Goal: Information Seeking & Learning: Learn about a topic

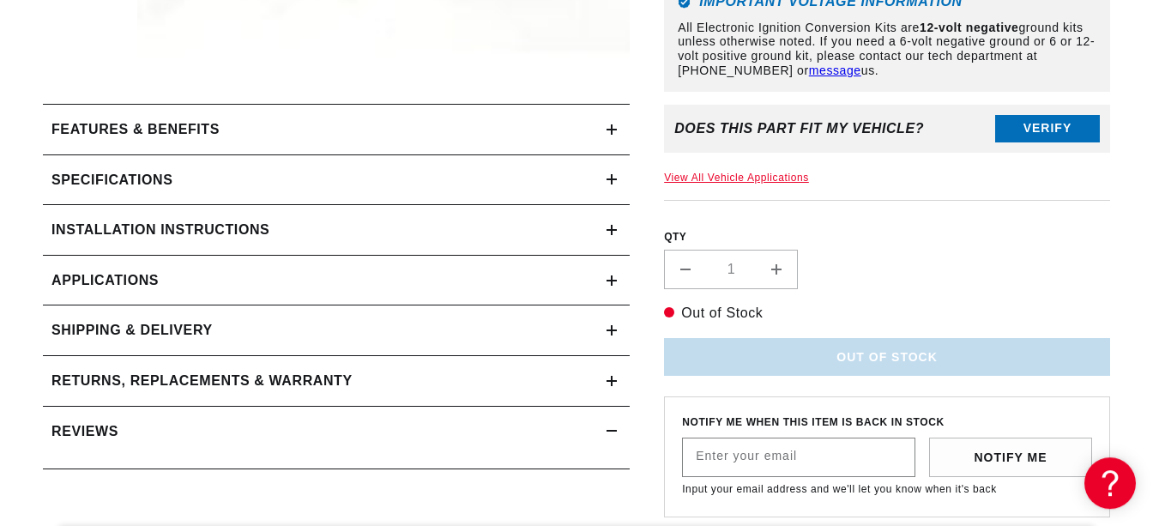
scroll to position [721, 0]
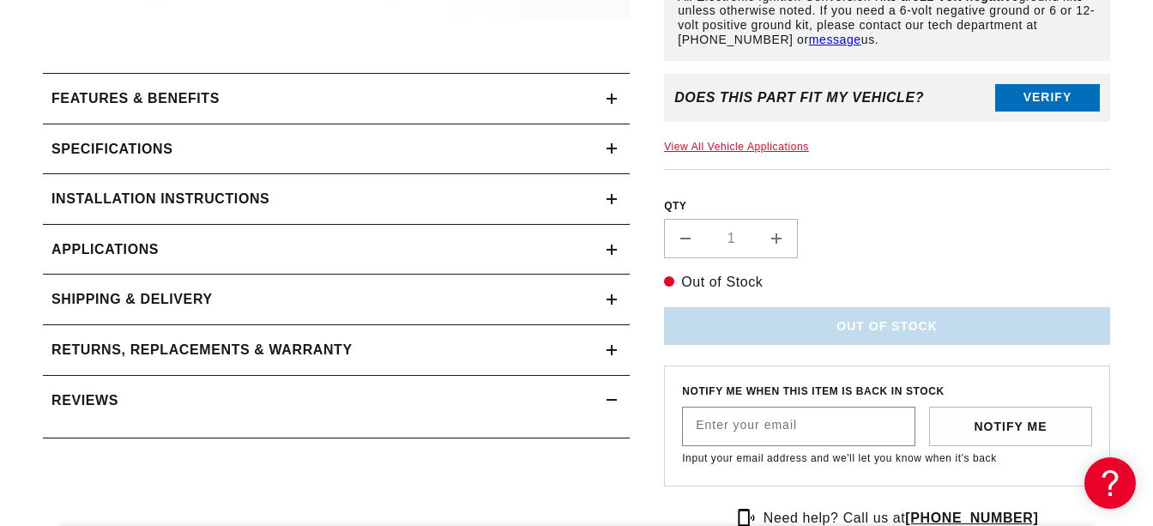
click at [173, 148] on div "Specifications" at bounding box center [325, 149] width 564 height 22
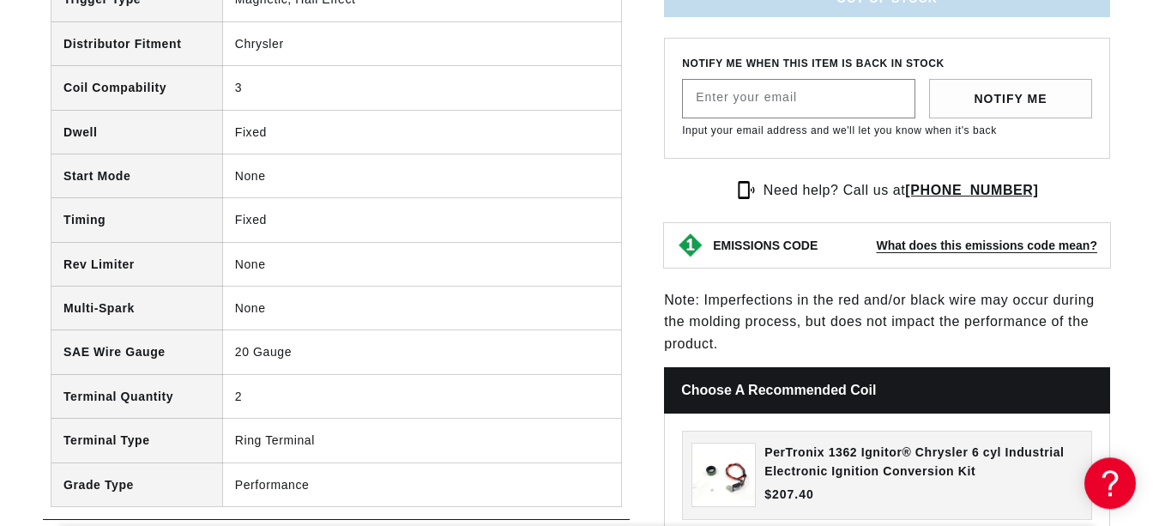
scroll to position [1171, 0]
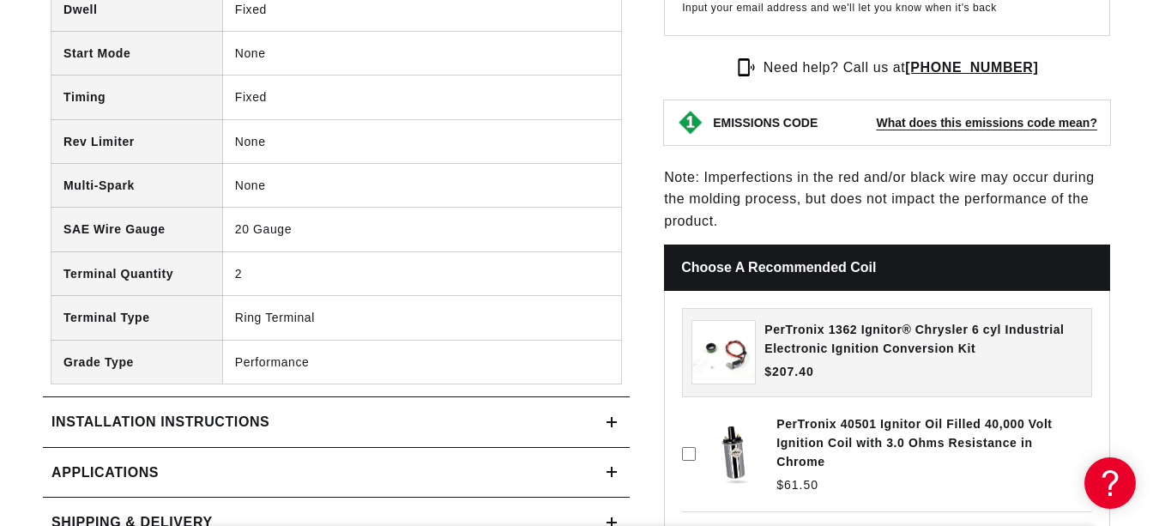
click at [163, 421] on h2 "Installation instructions" at bounding box center [160, 422] width 218 height 22
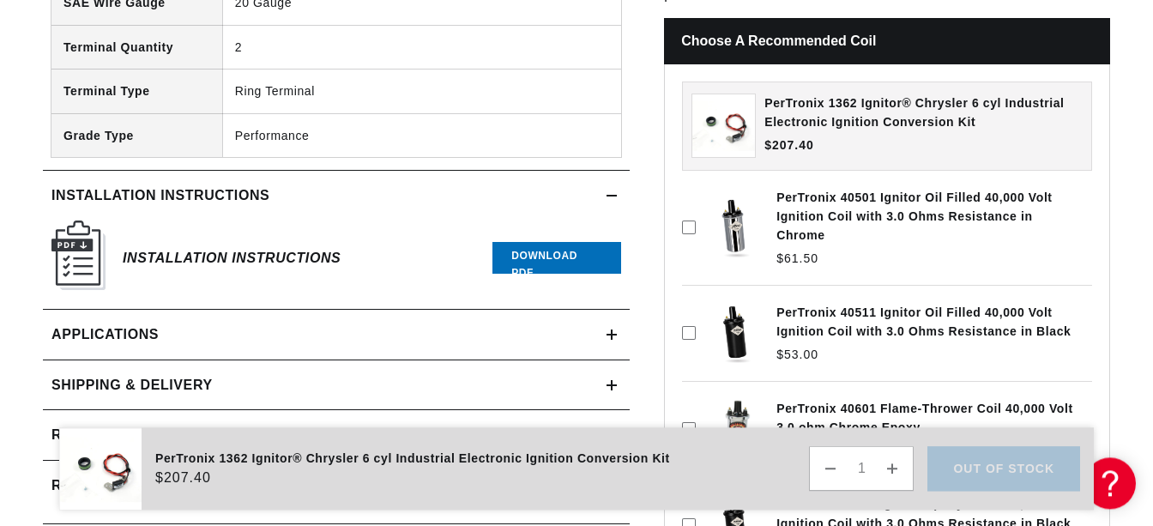
scroll to position [1441, 0]
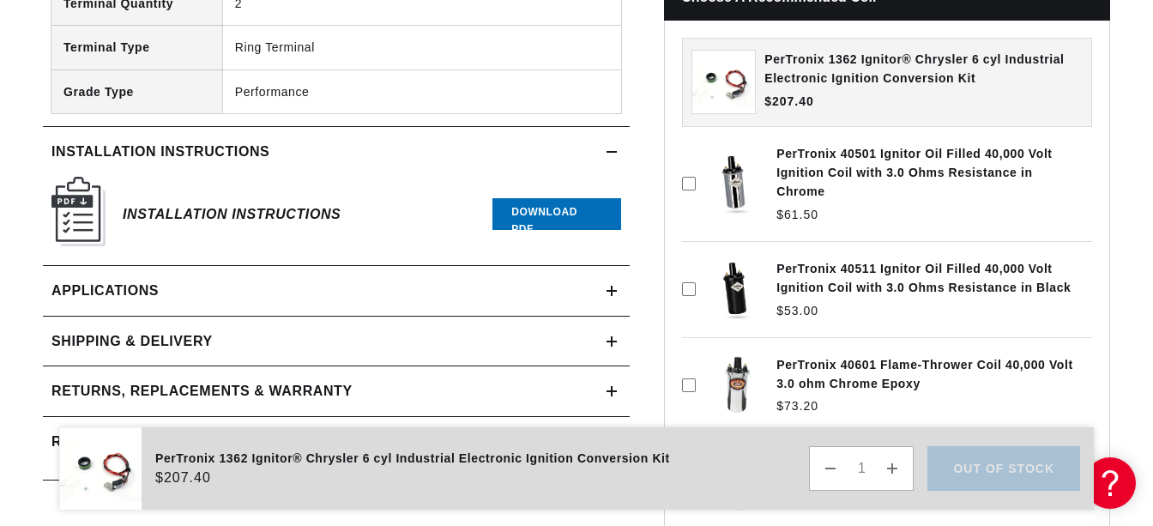
click at [88, 217] on img at bounding box center [78, 211] width 54 height 69
click at [546, 215] on link "Download PDF" at bounding box center [556, 214] width 129 height 32
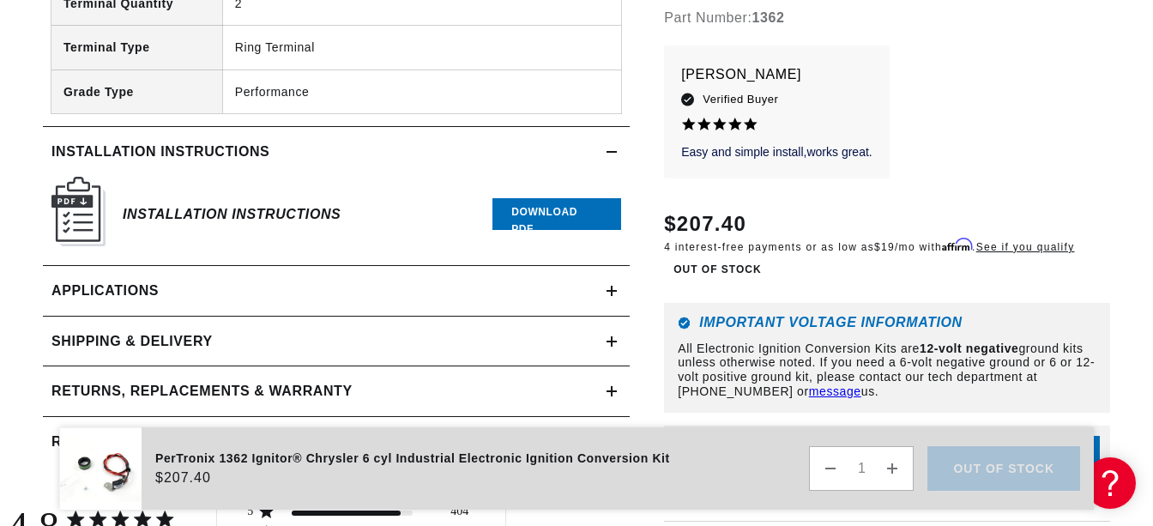
click at [121, 292] on span "Applications" at bounding box center [104, 291] width 107 height 22
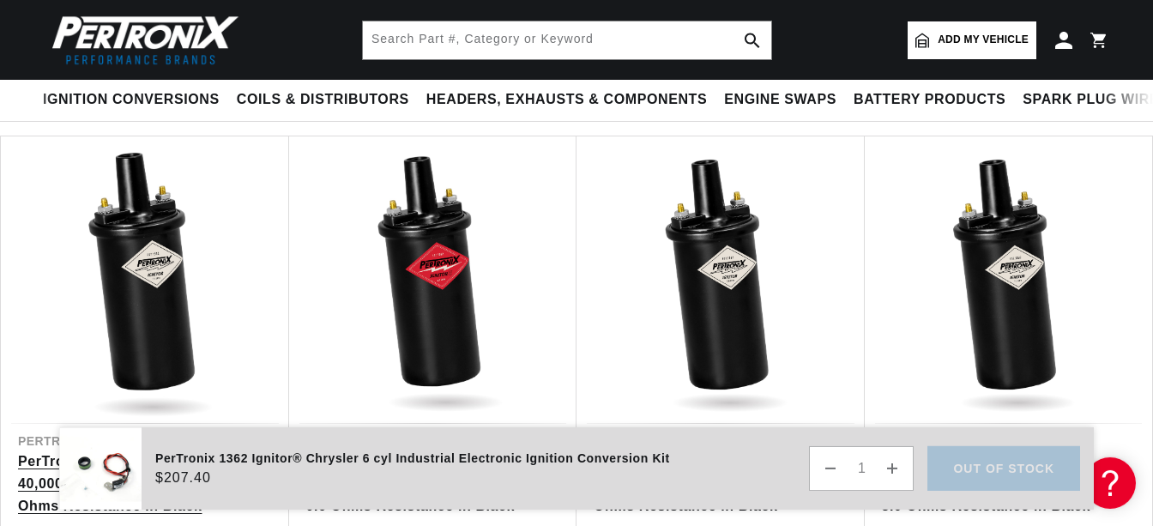
scroll to position [3908, 0]
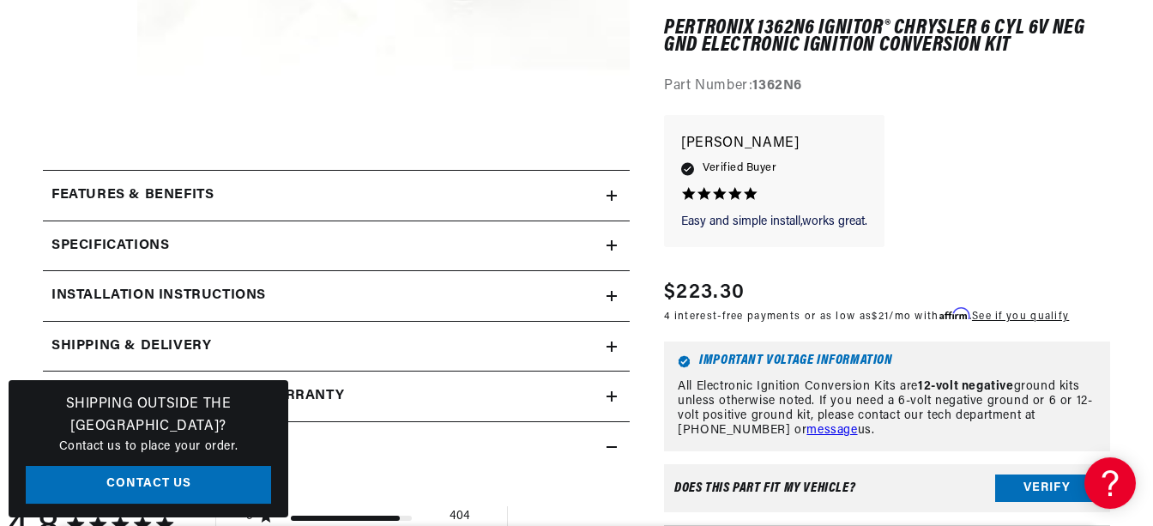
scroll to position [811, 0]
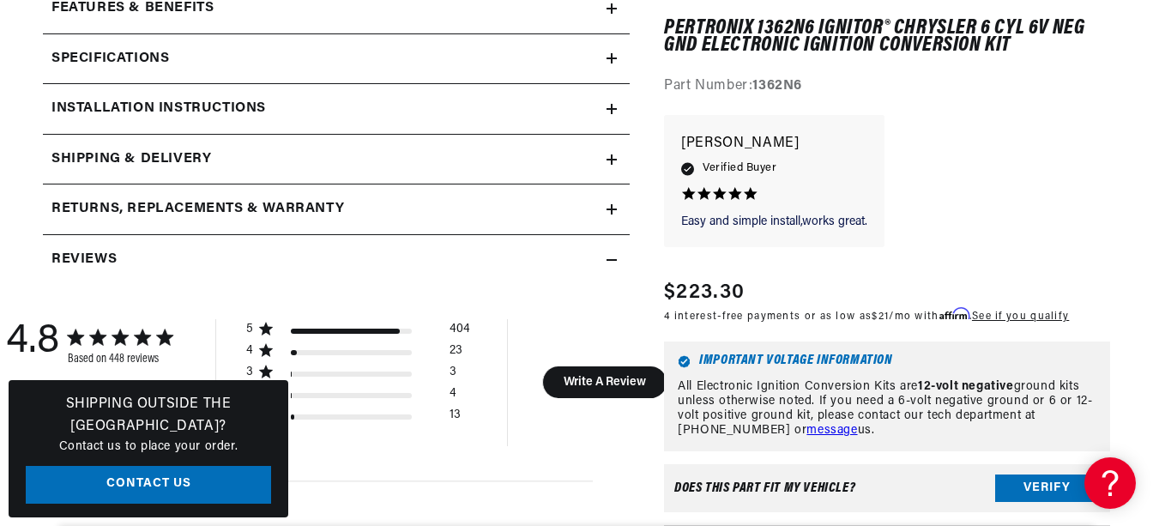
click at [623, 105] on summary "Installation instructions" at bounding box center [336, 109] width 587 height 50
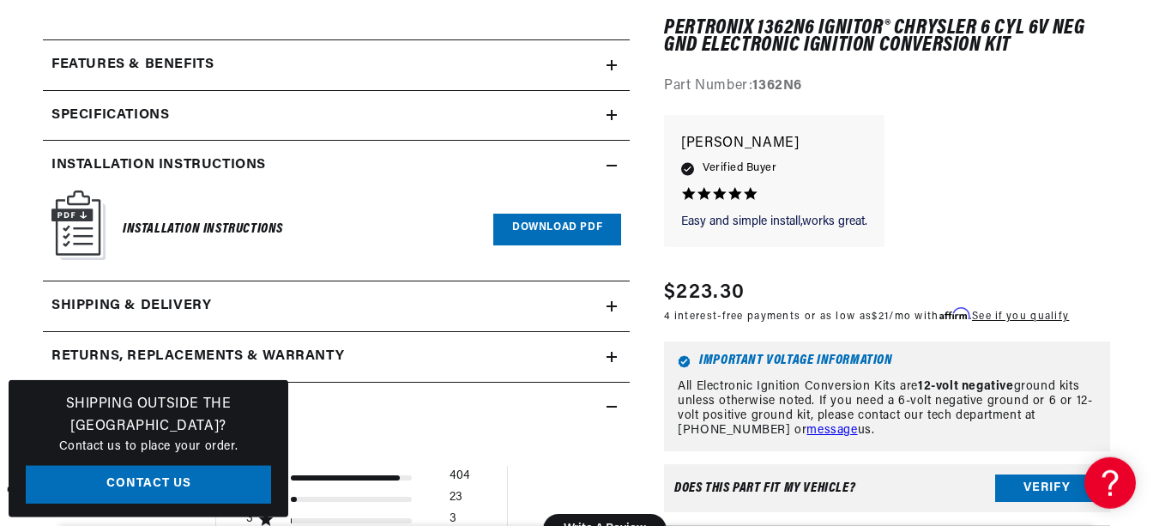
scroll to position [721, 0]
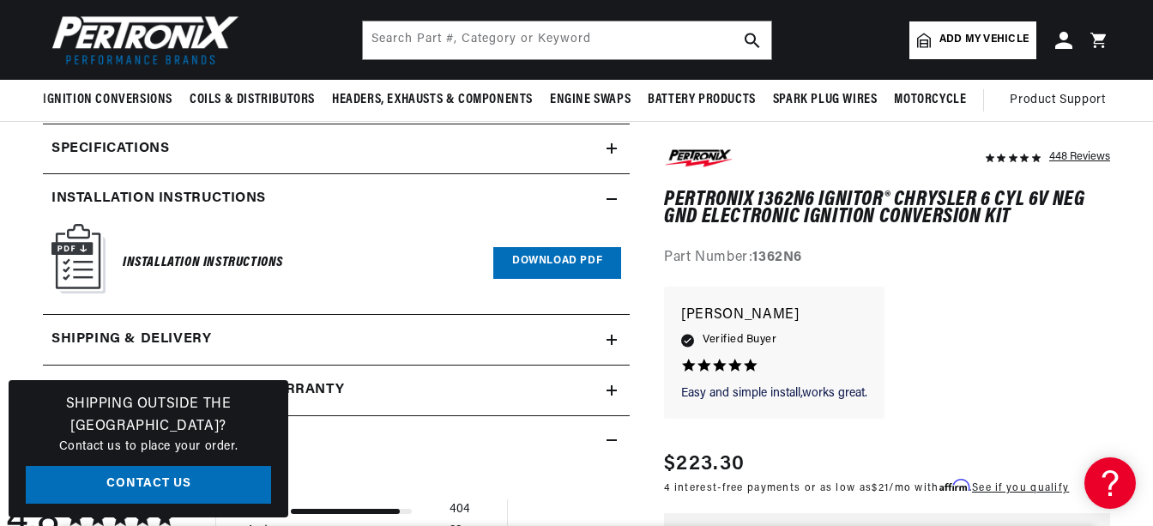
click at [607, 149] on icon at bounding box center [612, 148] width 10 height 10
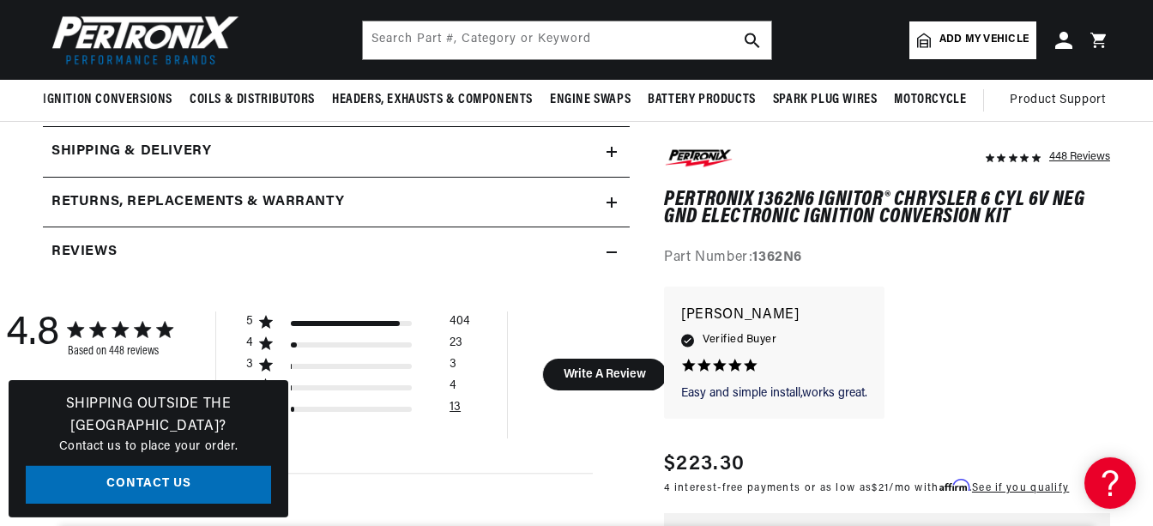
scroll to position [1261, 0]
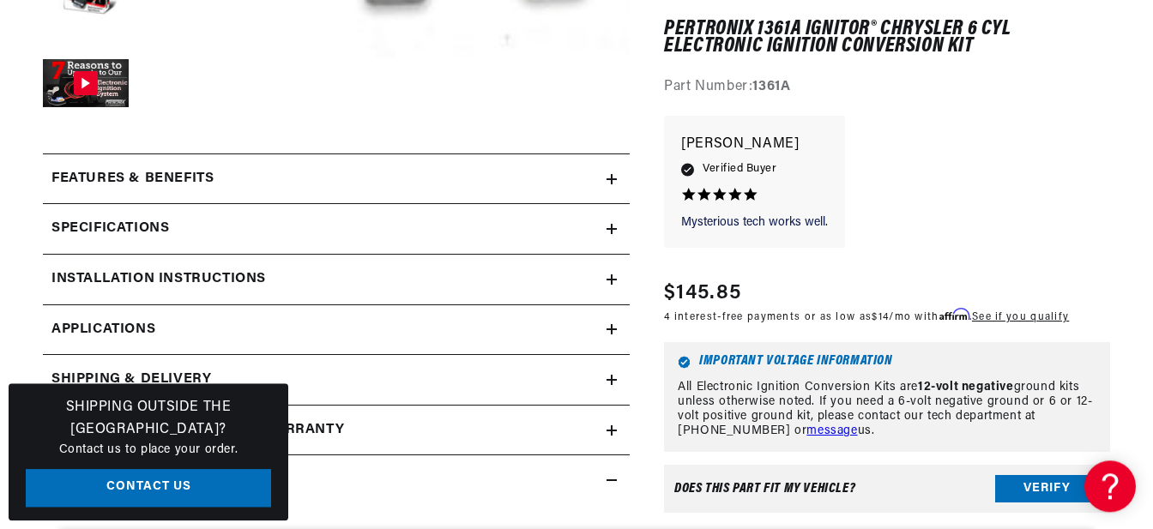
scroll to position [721, 0]
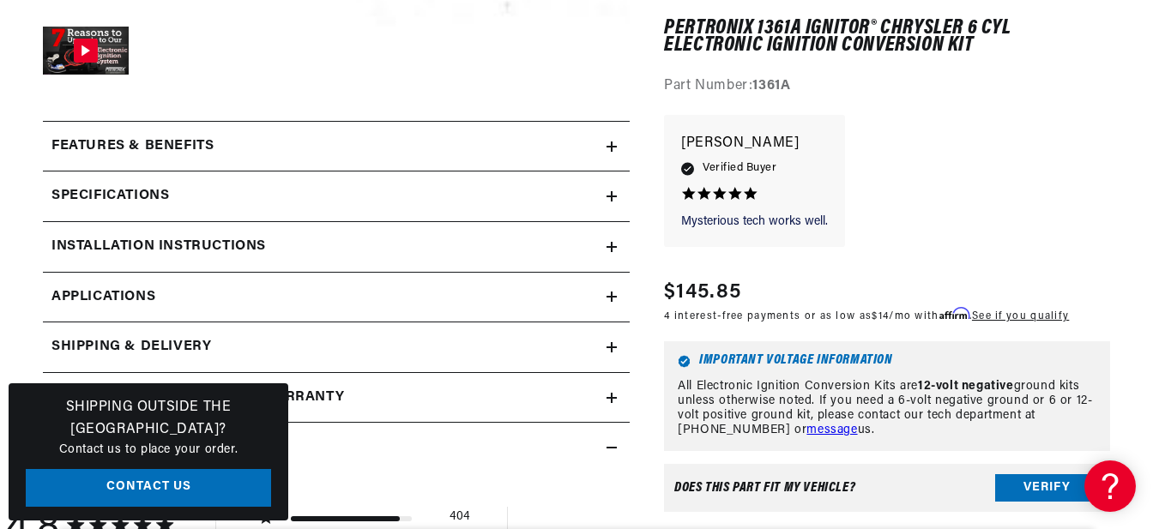
click at [615, 140] on summary "Features & Benefits" at bounding box center [336, 147] width 587 height 50
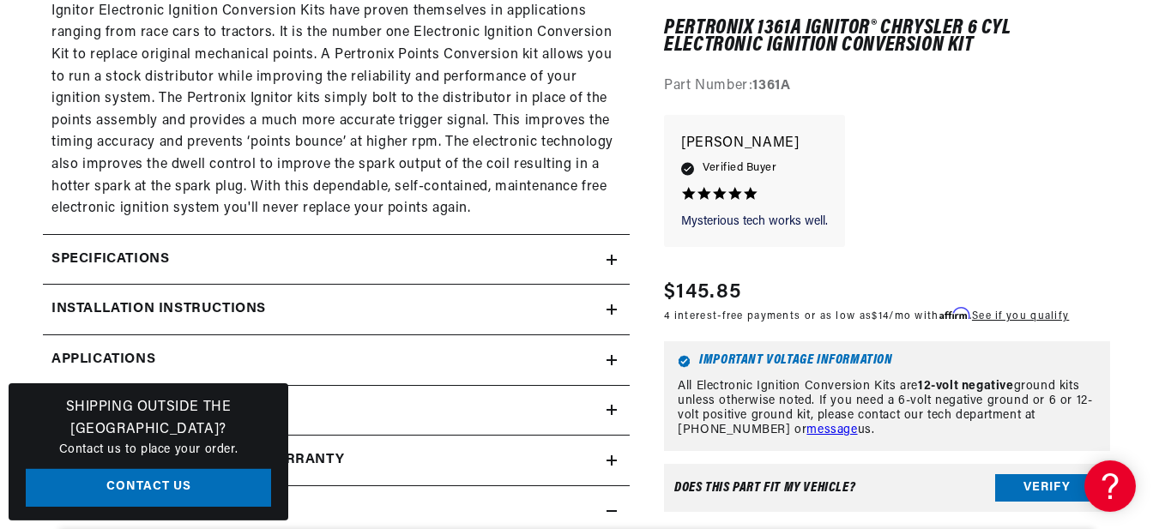
scroll to position [1441, 0]
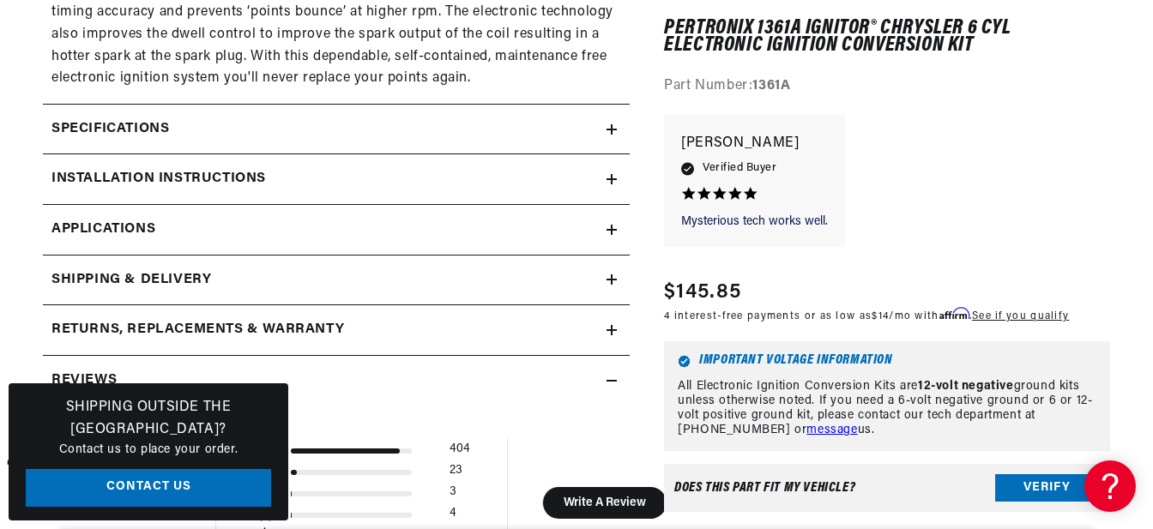
click at [607, 135] on icon at bounding box center [612, 129] width 10 height 10
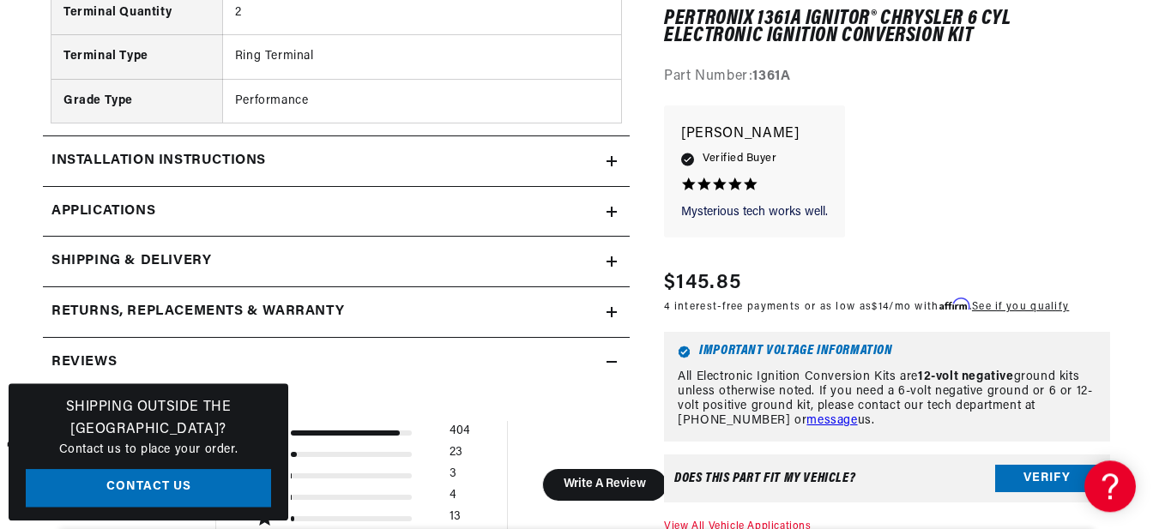
scroll to position [2162, 0]
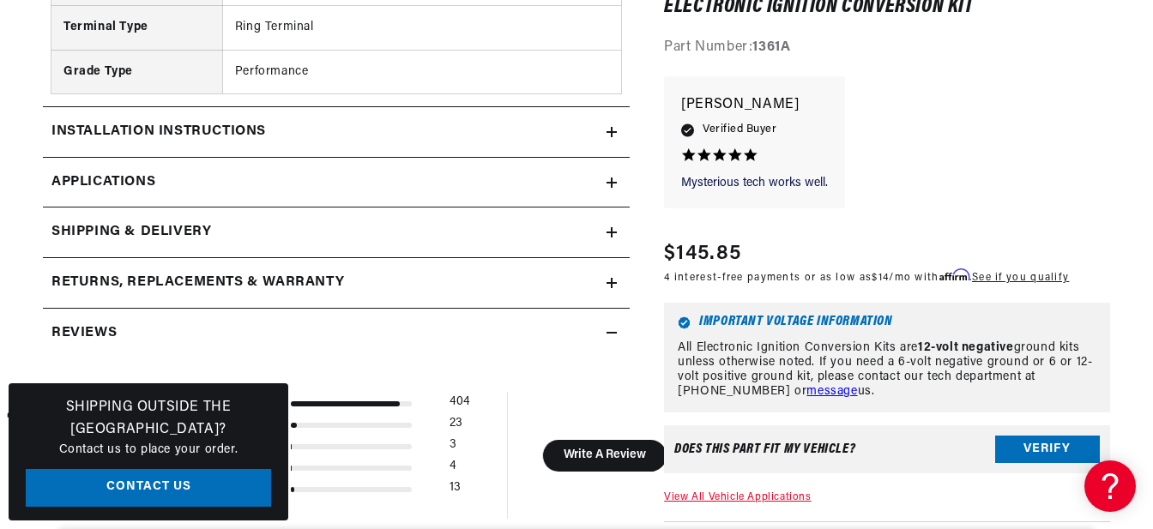
click at [604, 139] on div "Installation instructions" at bounding box center [325, 132] width 564 height 22
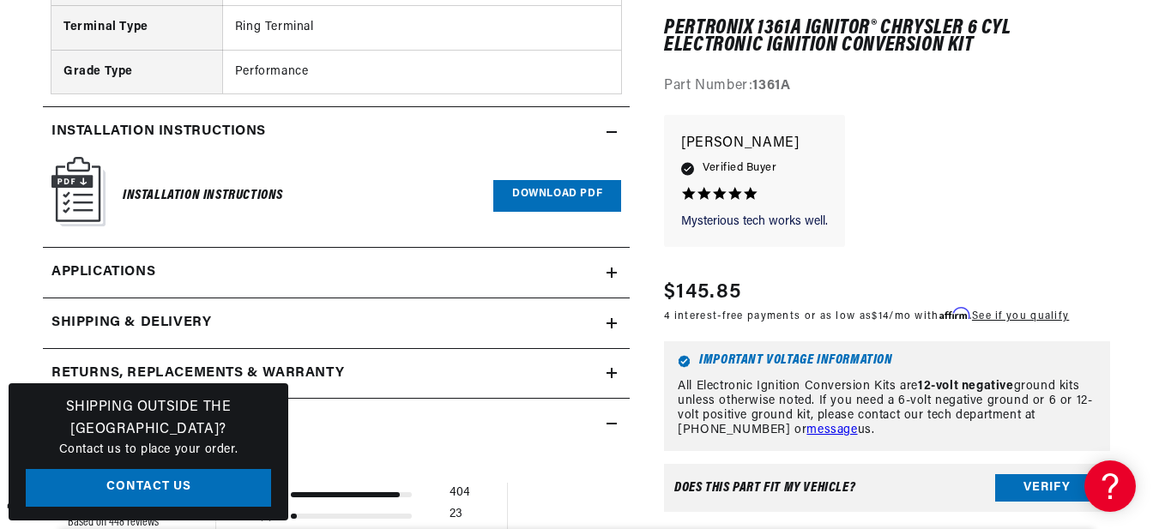
click at [612, 275] on icon at bounding box center [612, 273] width 0 height 10
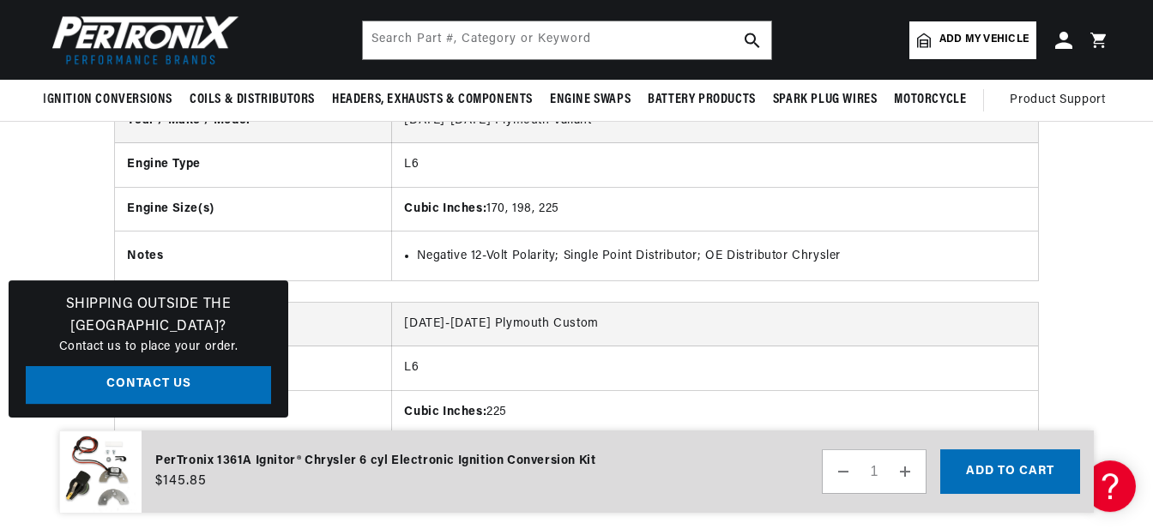
scroll to position [13331, 0]
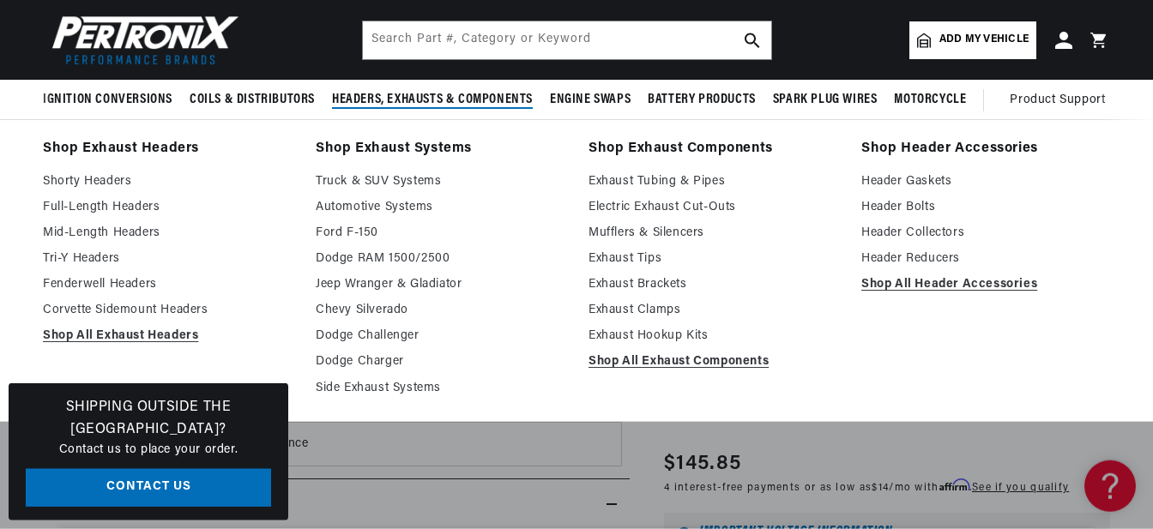
scroll to position [1531, 0]
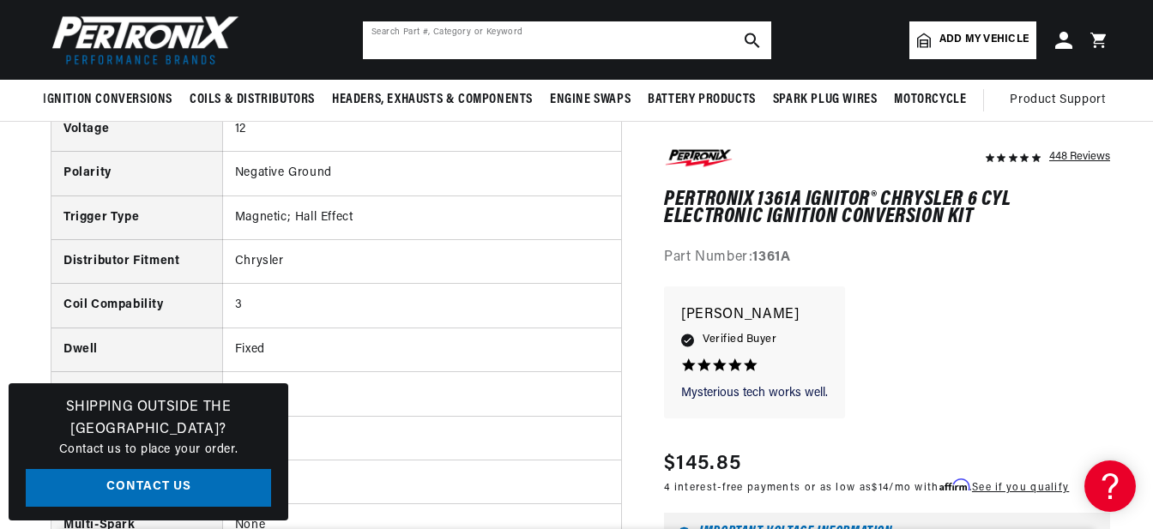
click at [494, 41] on input "text" at bounding box center [567, 40] width 408 height 38
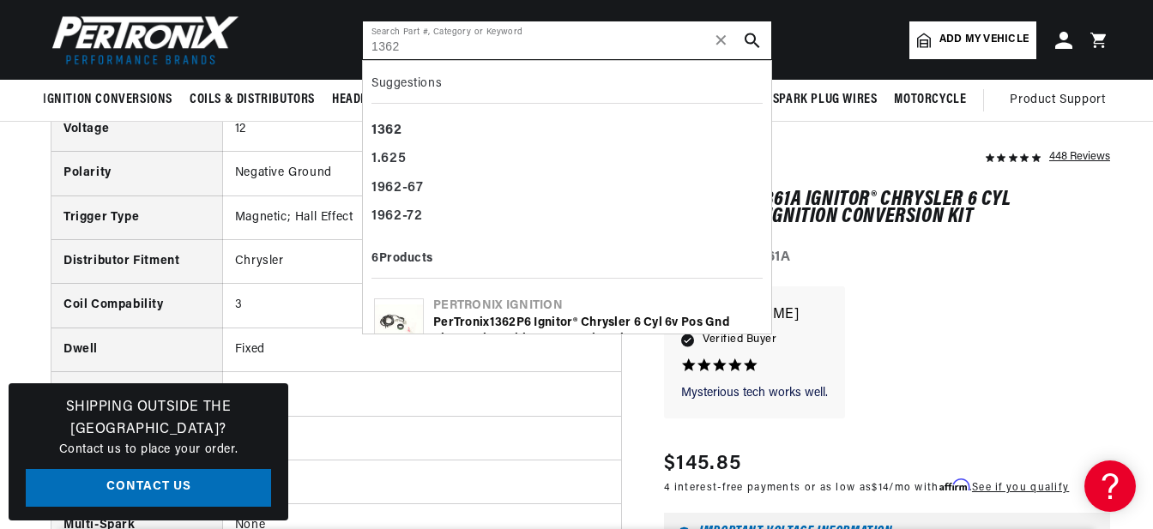
type input "1362"
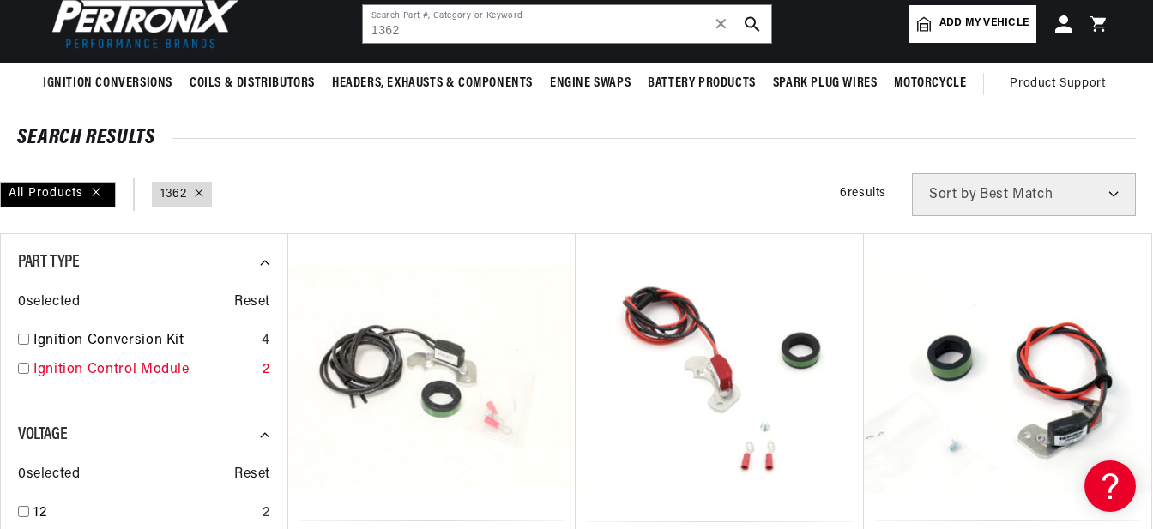
click at [85, 373] on link "Ignition Control Module" at bounding box center [144, 370] width 222 height 22
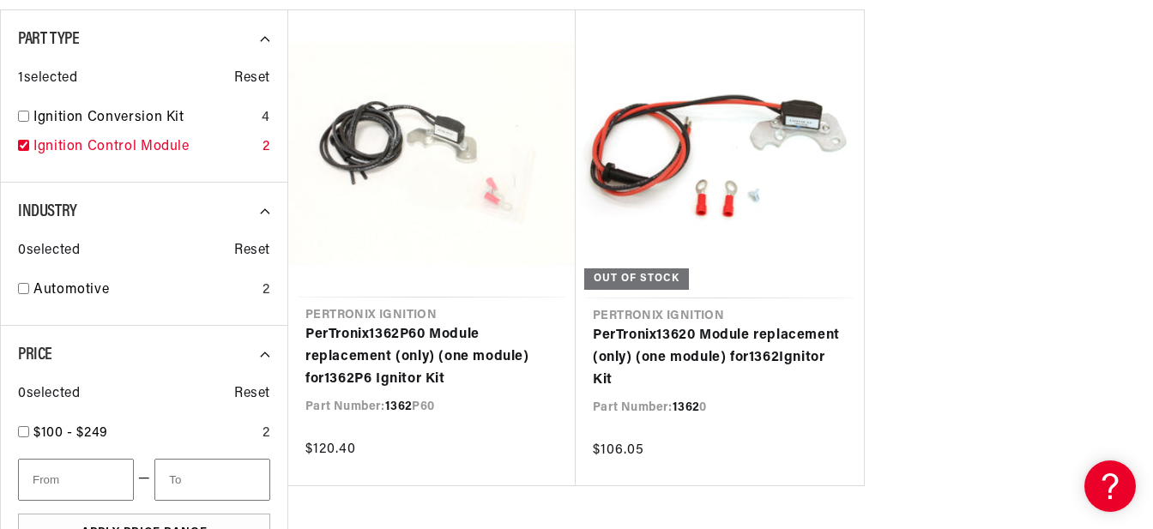
scroll to position [0, 520]
click at [21, 145] on input "checkbox" at bounding box center [23, 145] width 11 height 11
checkbox input "false"
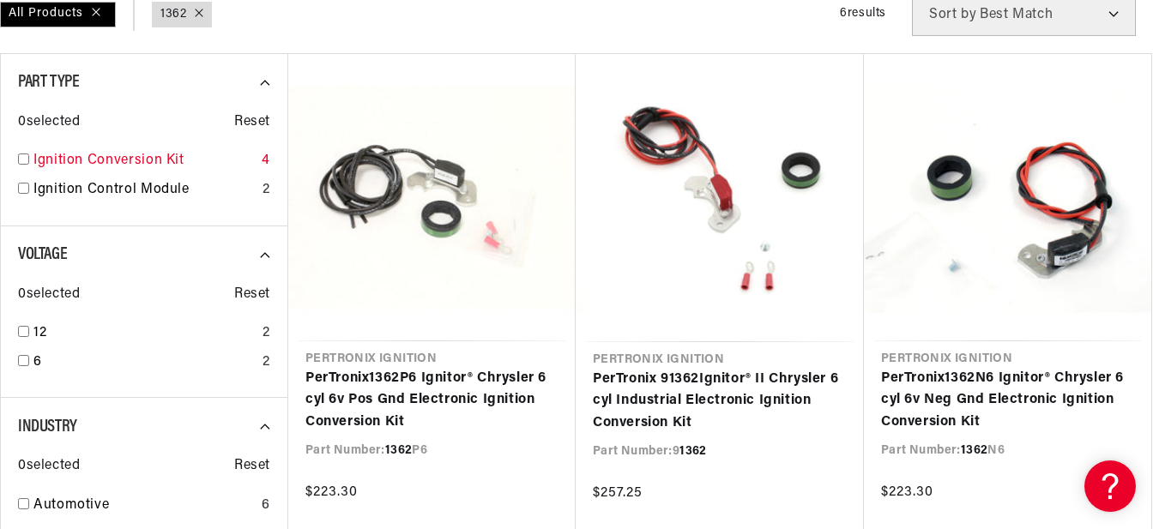
click at [78, 157] on link "Ignition Conversion Kit" at bounding box center [143, 161] width 221 height 22
checkbox input "true"
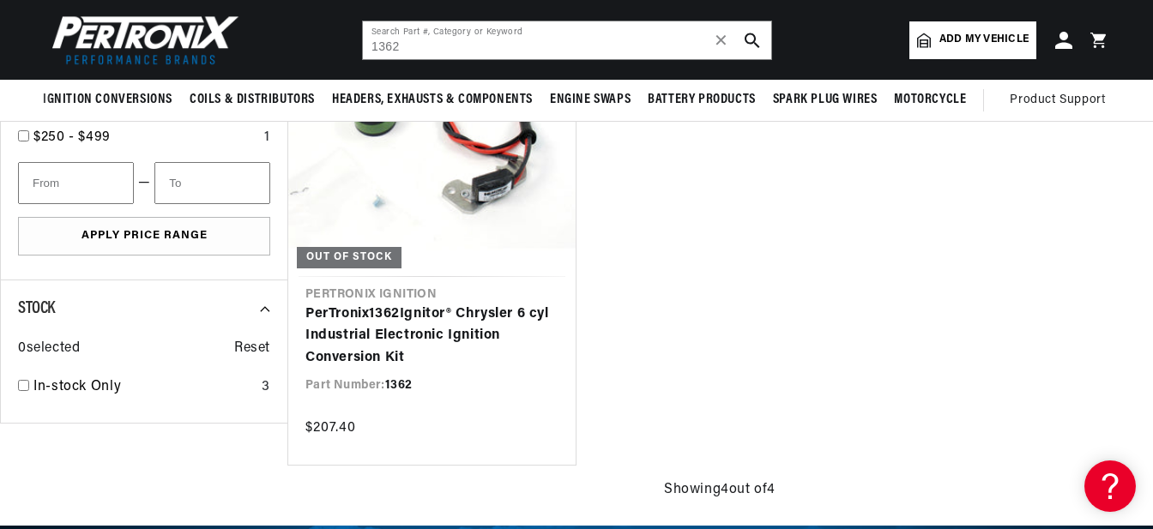
scroll to position [360, 0]
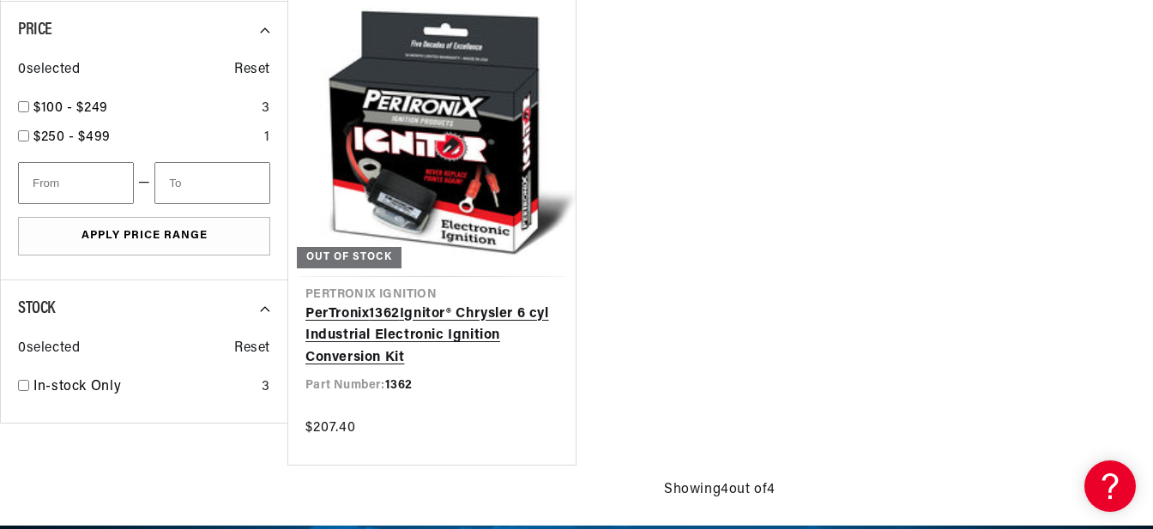
click at [430, 317] on link "PerTronix 1362 Ignitor® Chrysler 6 cyl Industrial Electronic Ignition Conversio…" at bounding box center [431, 337] width 253 height 66
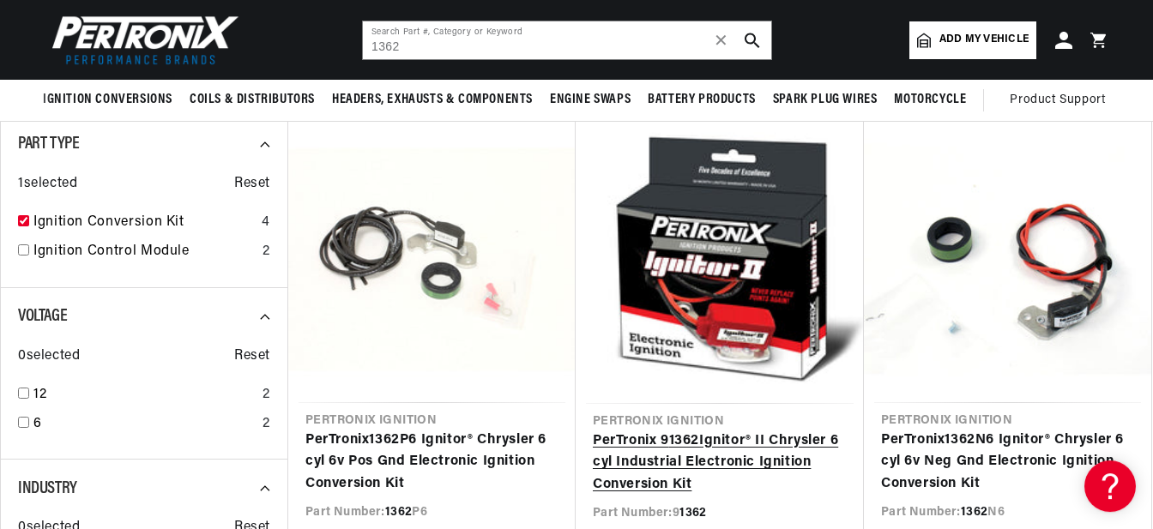
scroll to position [270, 0]
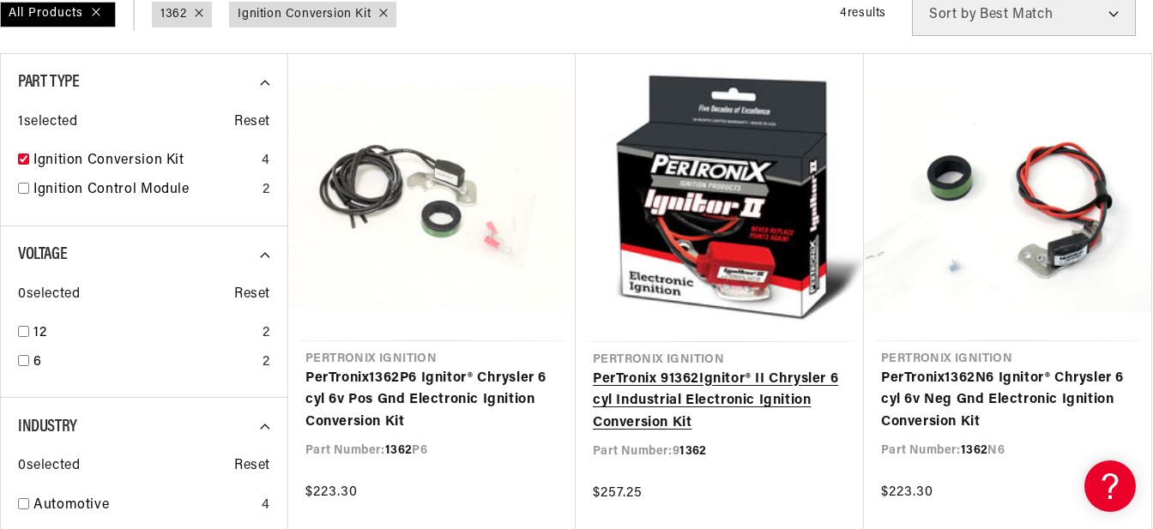
click at [688, 371] on link "PerTronix 9 1362 Ignitor® II Chrysler 6 cyl Industrial Electronic Ignition Conv…" at bounding box center [720, 402] width 254 height 66
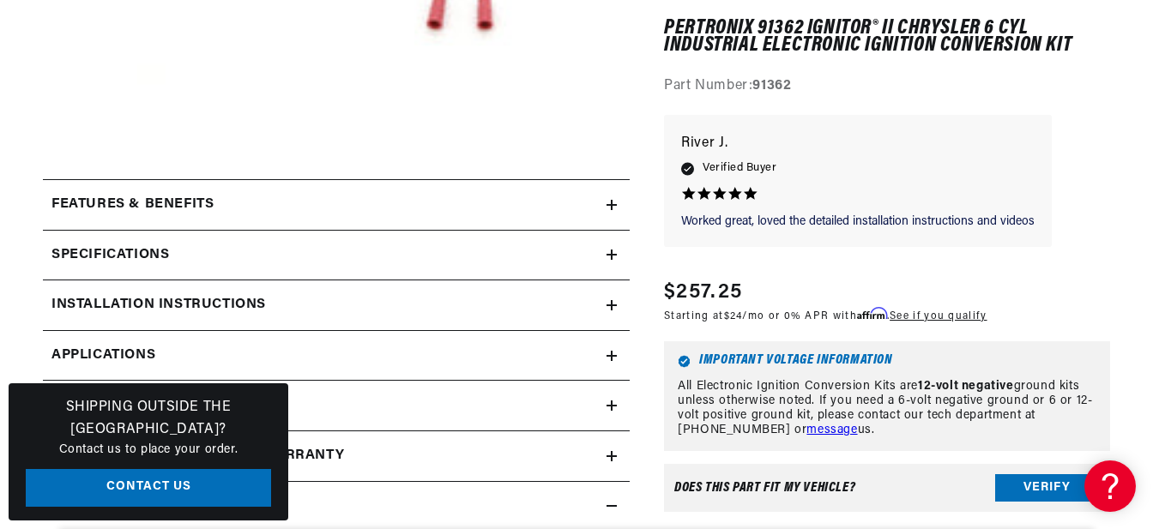
scroll to position [811, 0]
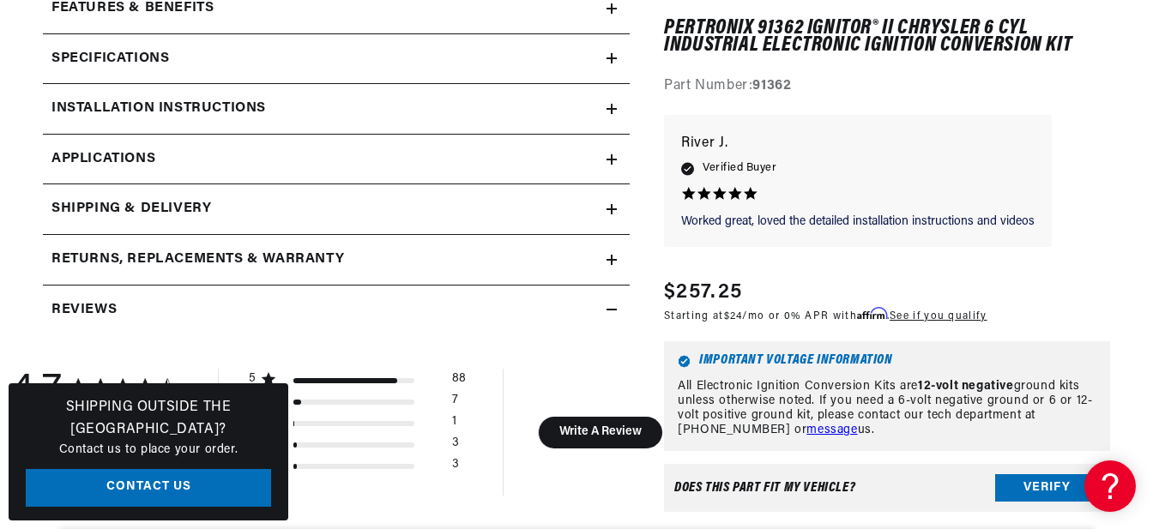
click at [606, 159] on link "Applications" at bounding box center [336, 160] width 587 height 51
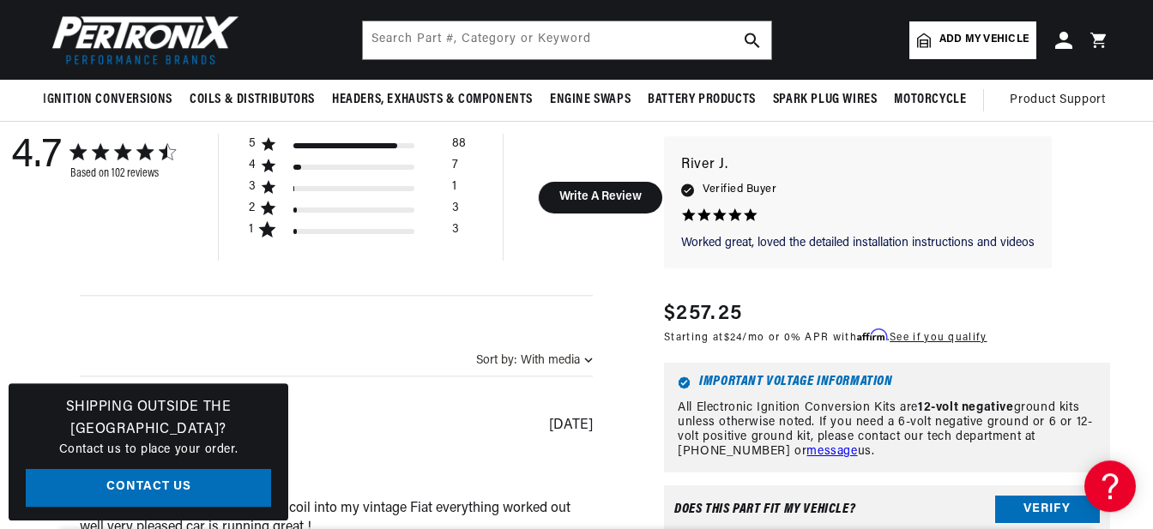
scroll to position [1014, 0]
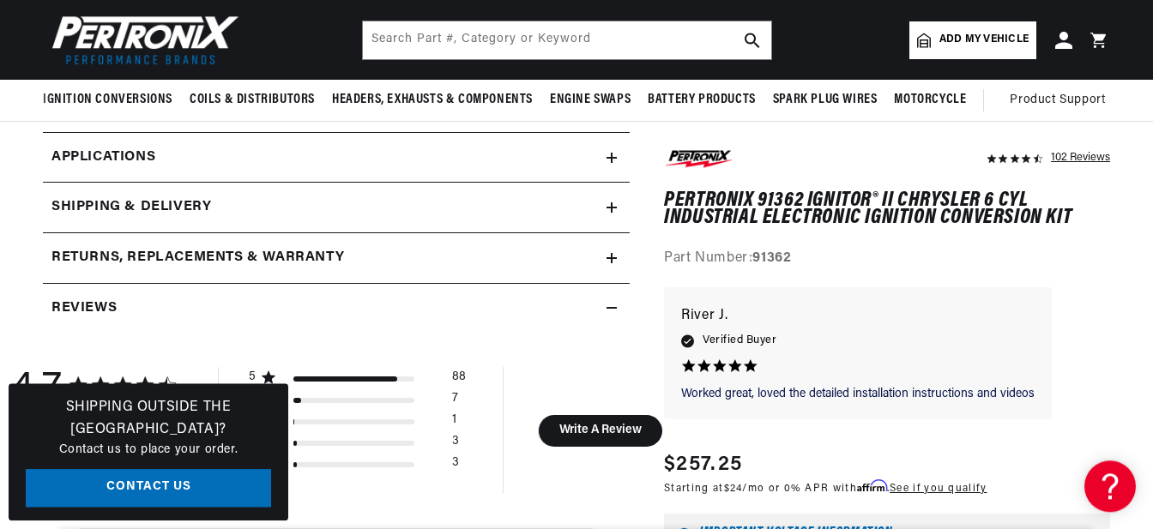
scroll to position [811, 0]
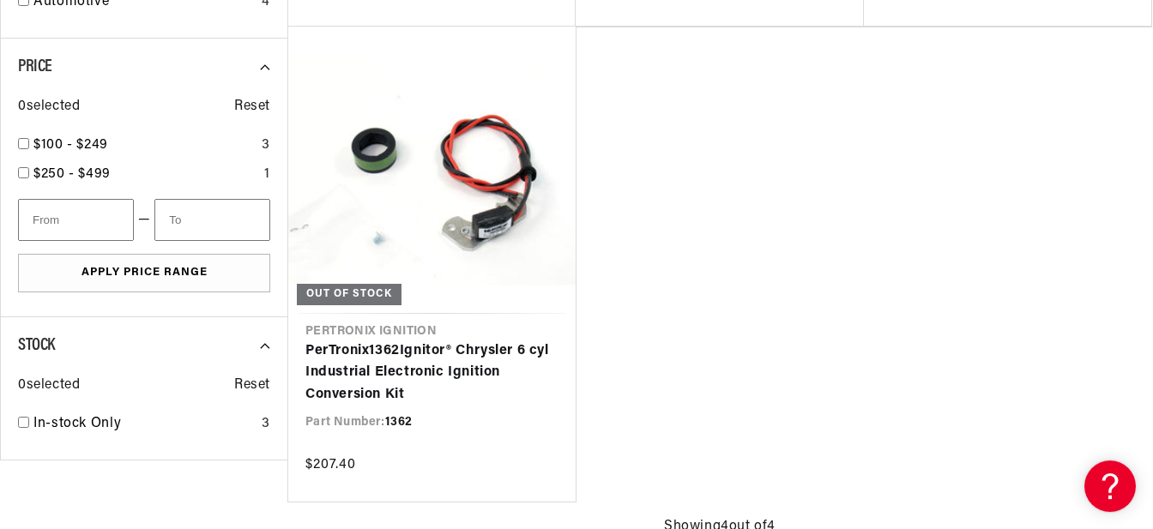
scroll to position [811, 0]
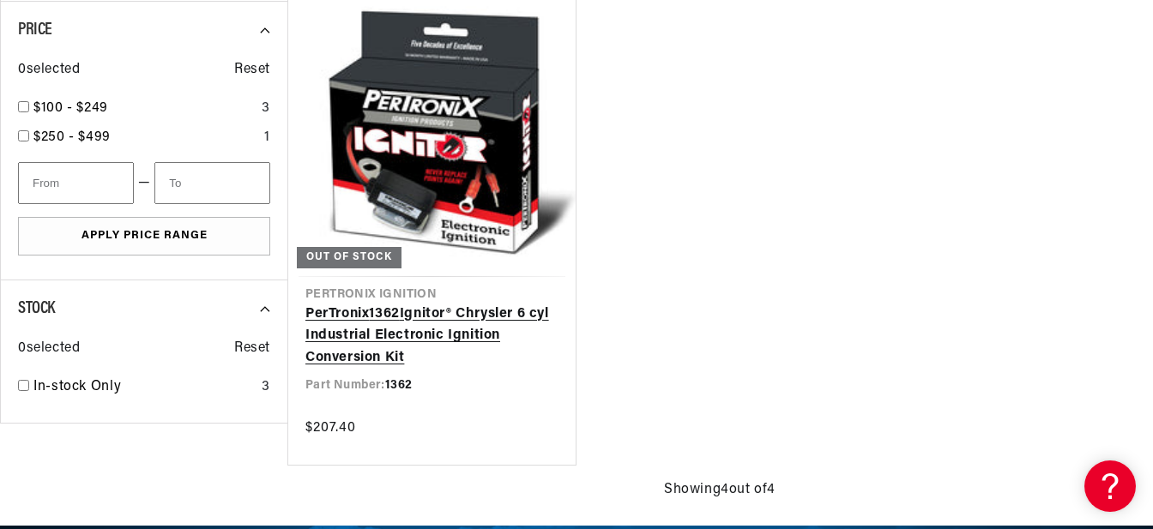
click at [421, 321] on link "PerTronix 1362 Ignitor® Chrysler 6 cyl Industrial Electronic Ignition Conversio…" at bounding box center [431, 337] width 253 height 66
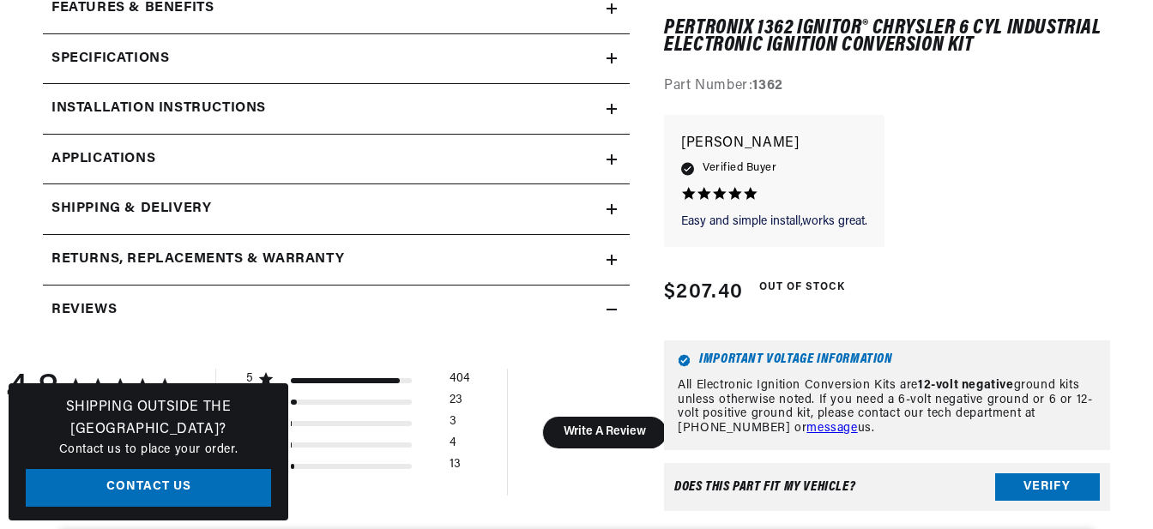
click at [612, 160] on icon at bounding box center [612, 159] width 0 height 10
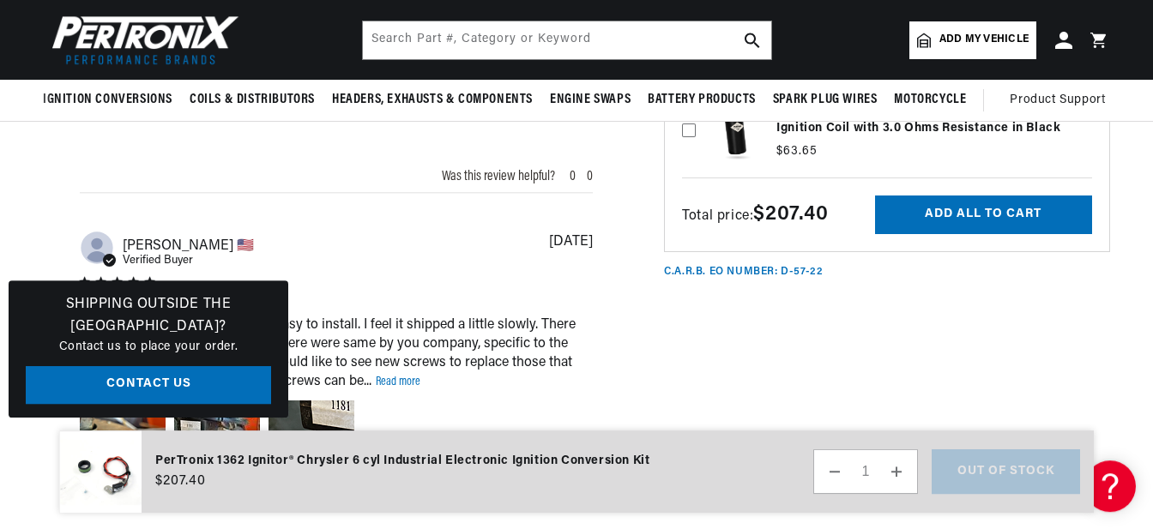
scroll to position [1617, 0]
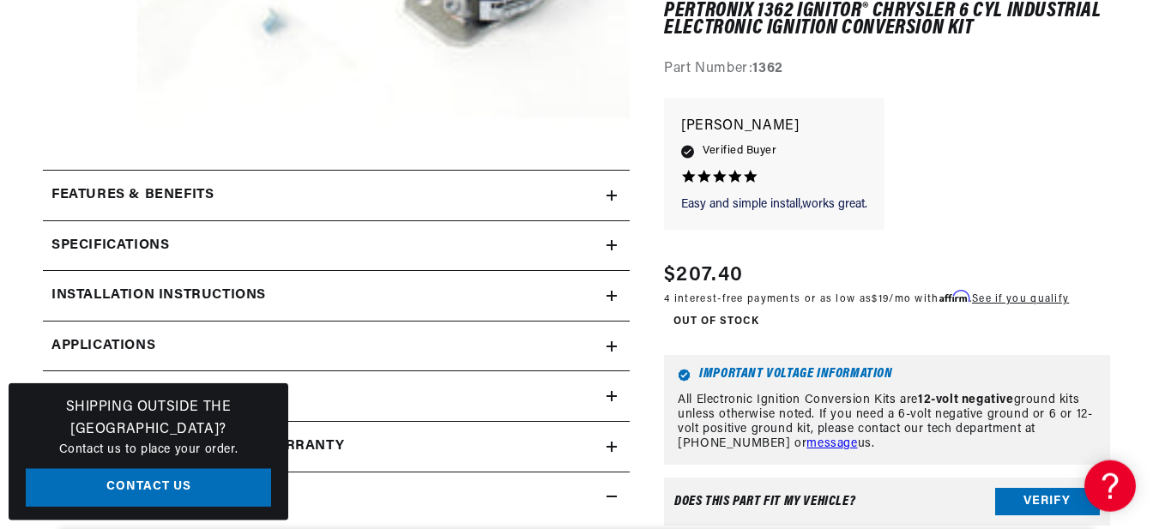
scroll to position [720, 0]
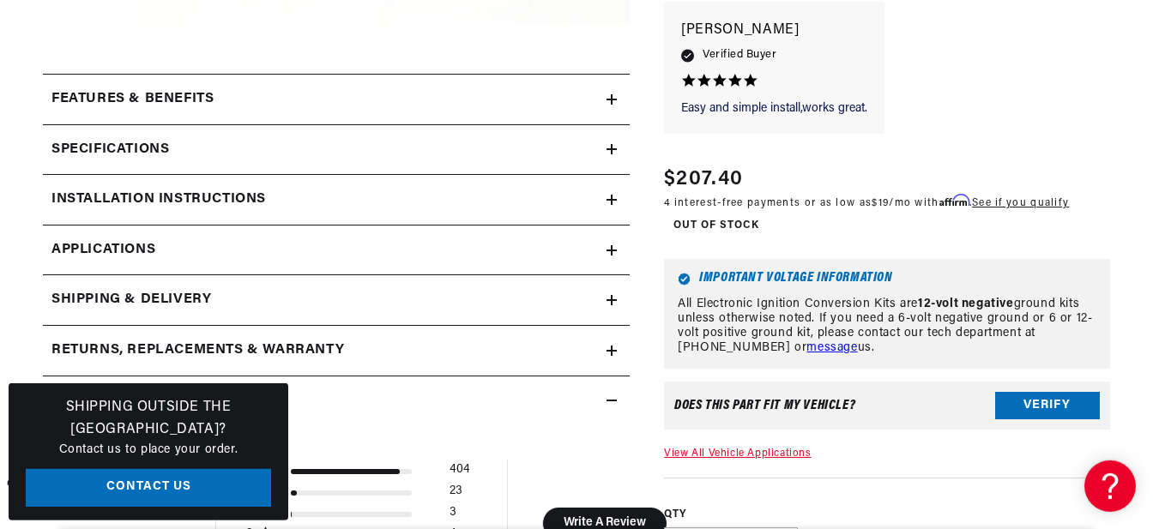
click at [189, 209] on summary "Installation instructions" at bounding box center [336, 200] width 587 height 50
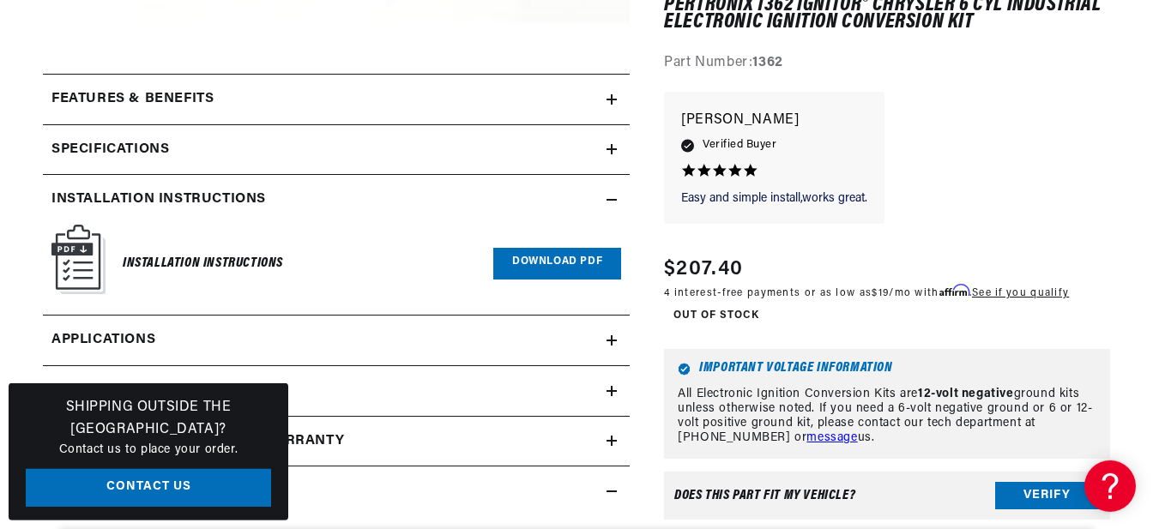
click at [112, 248] on div "Installation Instructions Download PDF" at bounding box center [336, 264] width 570 height 78
click at [547, 259] on link "Download PDF" at bounding box center [557, 264] width 128 height 32
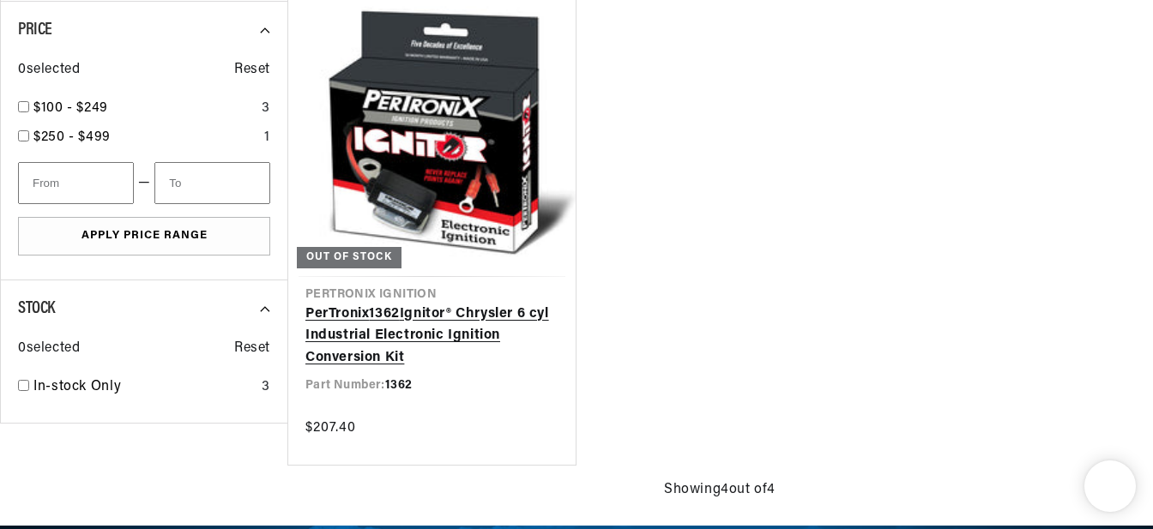
type input "1362"
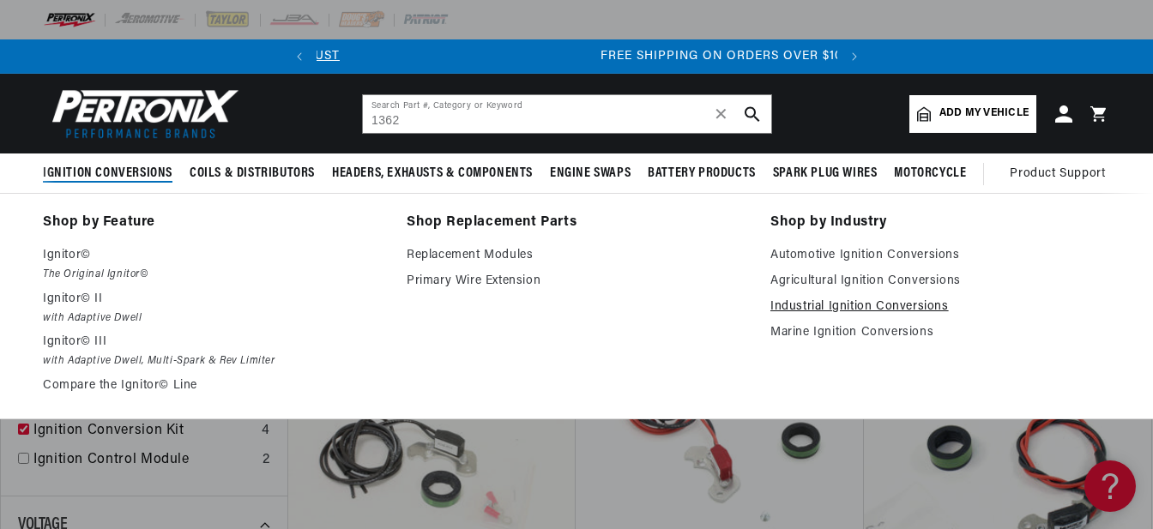
click at [813, 304] on link "Industrial Ignition Conversions" at bounding box center [940, 307] width 340 height 21
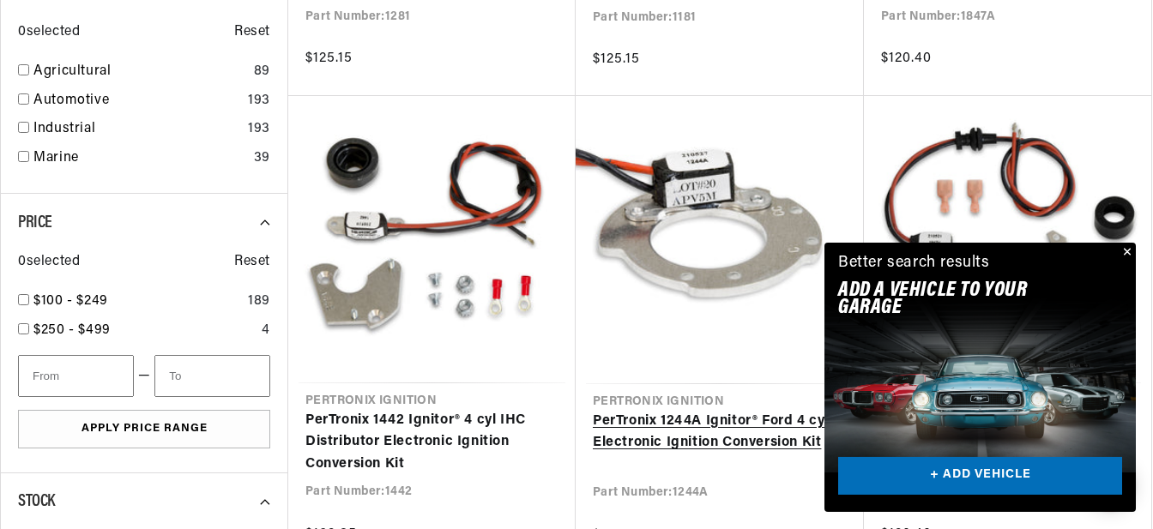
scroll to position [1171, 0]
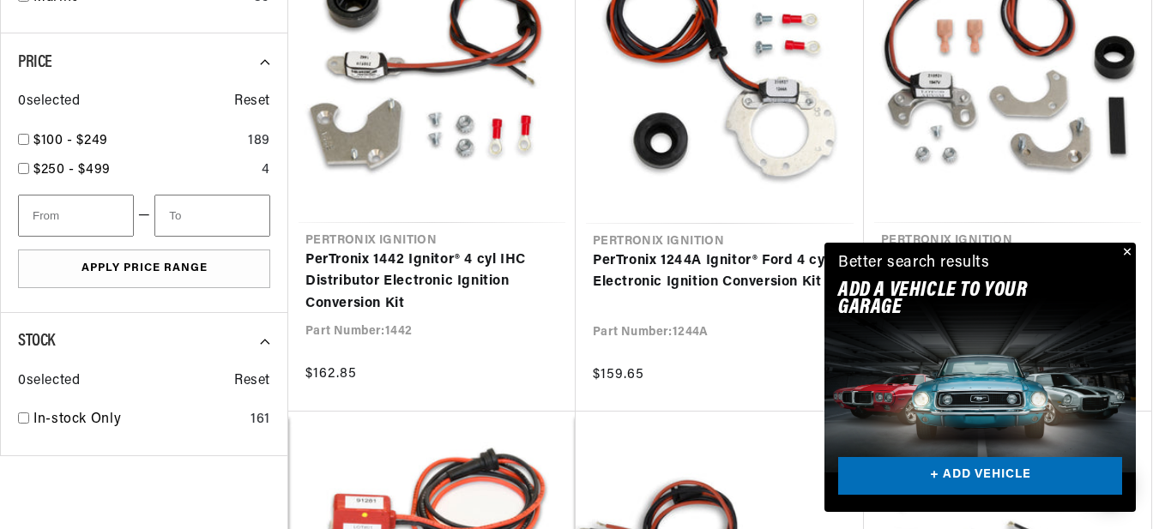
click at [1134, 254] on button "Close" at bounding box center [1125, 253] width 21 height 21
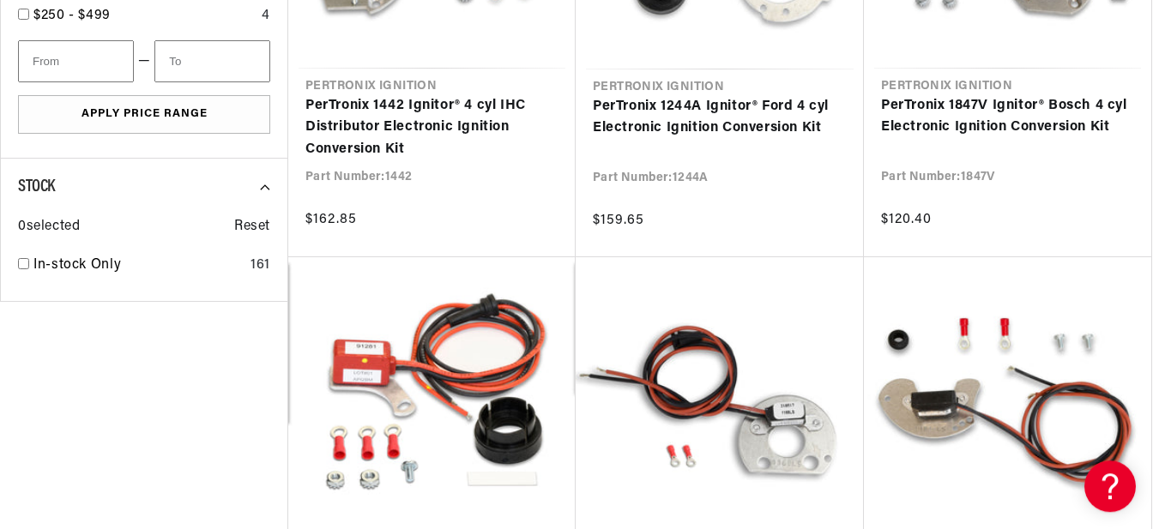
scroll to position [1621, 0]
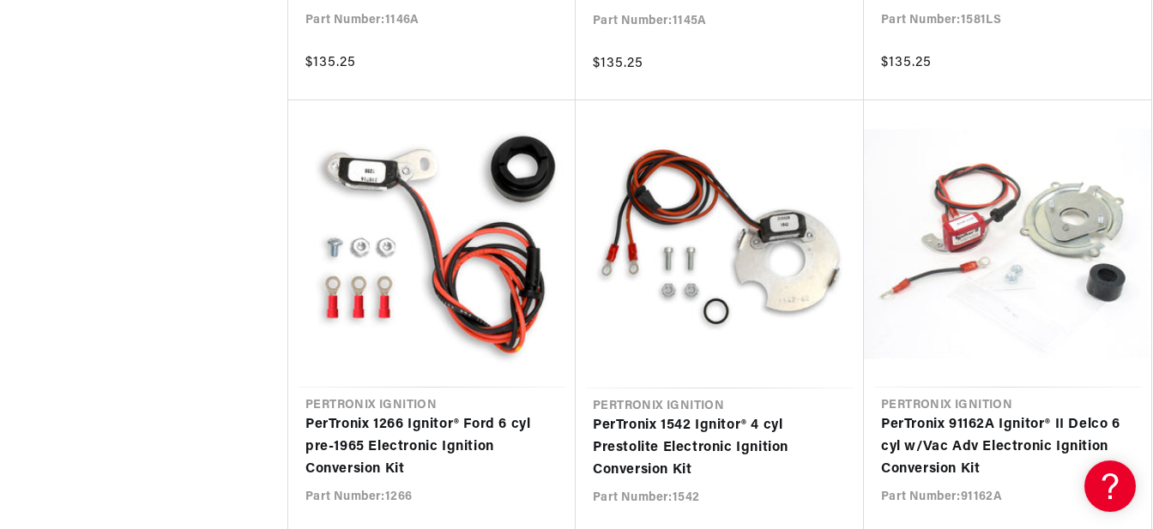
scroll to position [3963, 0]
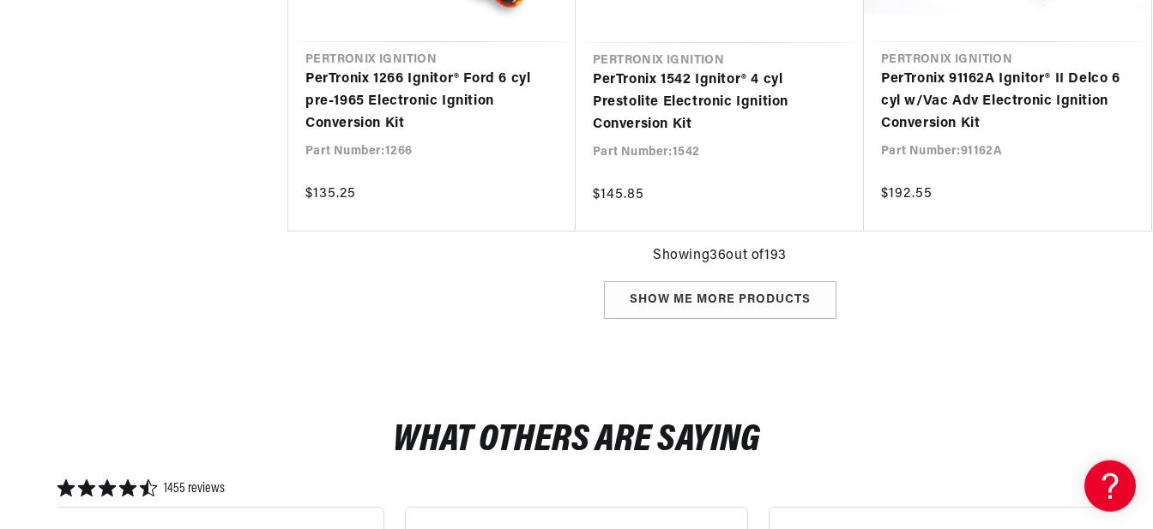
scroll to position [4234, 0]
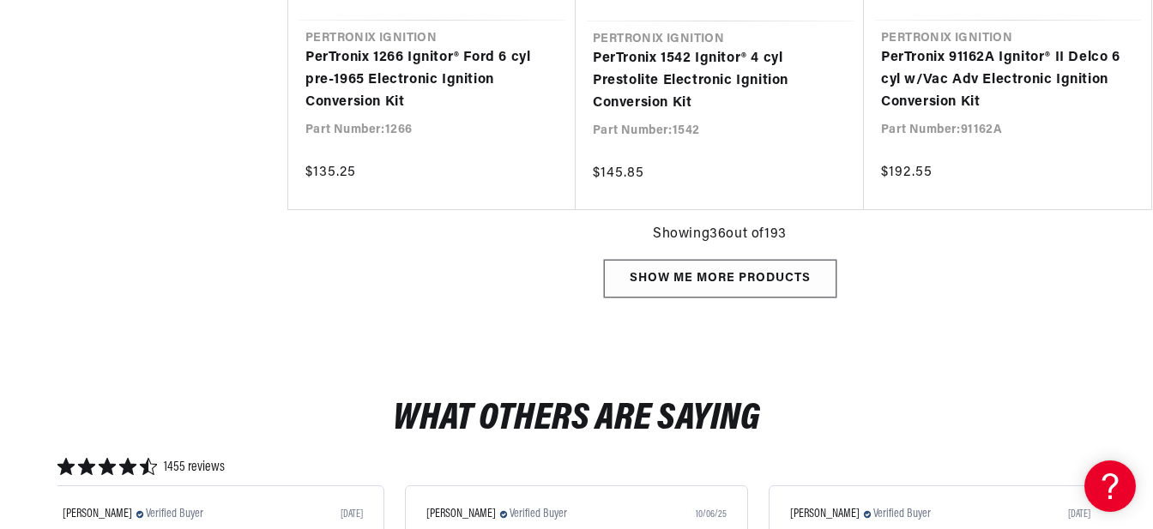
click at [727, 281] on div "Show me more products" at bounding box center [720, 279] width 232 height 39
click at [704, 272] on div "Show me more products" at bounding box center [720, 279] width 232 height 39
click at [704, 277] on div "Show me more products" at bounding box center [720, 279] width 232 height 39
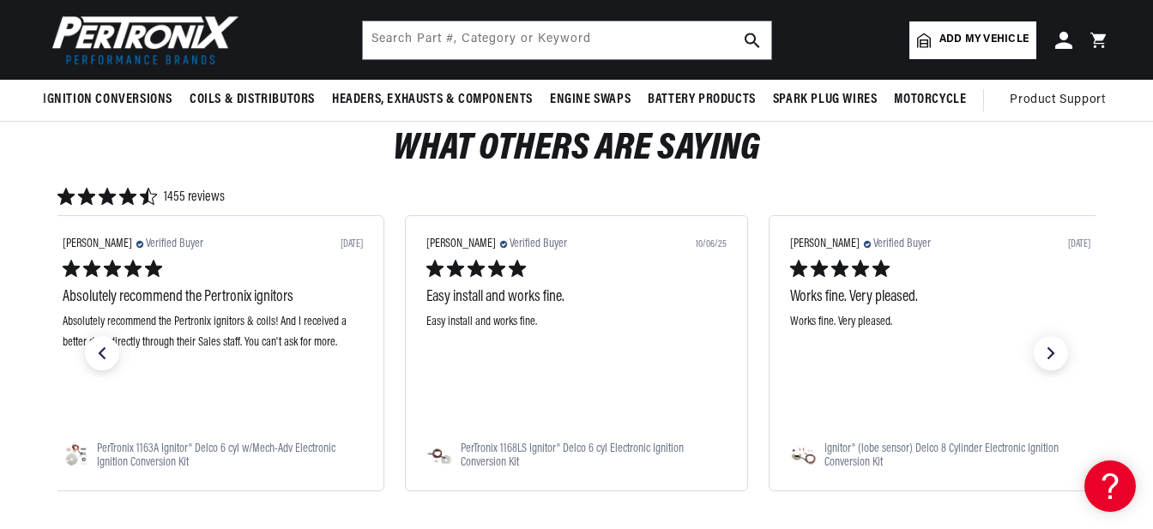
scroll to position [4324, 0]
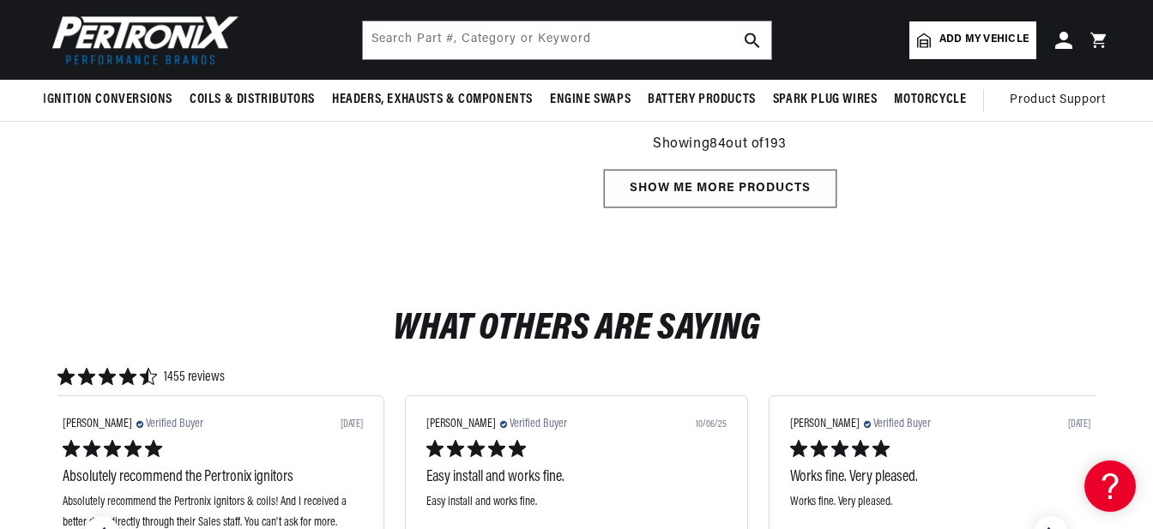
click at [739, 176] on div "Show me more products" at bounding box center [720, 189] width 232 height 39
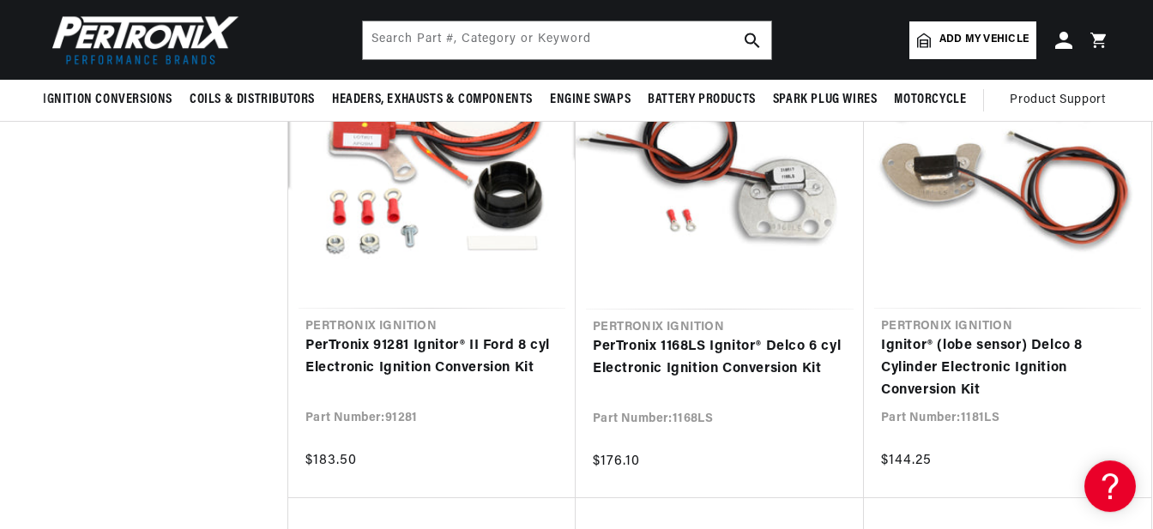
scroll to position [1531, 0]
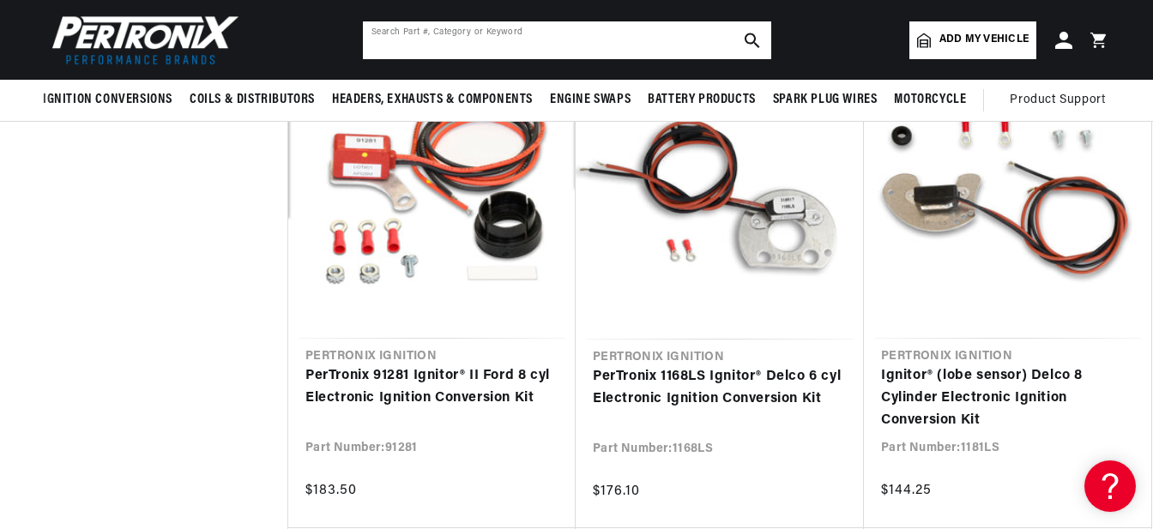
click at [517, 51] on input "text" at bounding box center [567, 40] width 408 height 38
type input "in"
type input "chrysler industrial 6 cylinder"
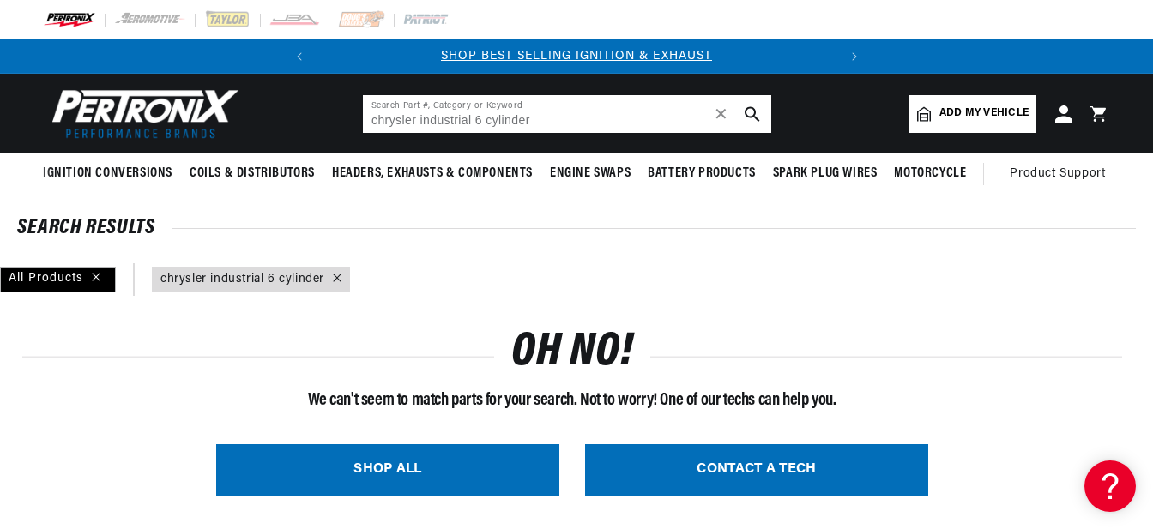
click at [484, 107] on input "chrysler industrial 6 cylinder" at bounding box center [567, 114] width 408 height 38
drag, startPoint x: 546, startPoint y: 118, endPoint x: 474, endPoint y: 116, distance: 72.1
click at [474, 116] on input "chrysler industrial 6 cylinder" at bounding box center [567, 114] width 408 height 38
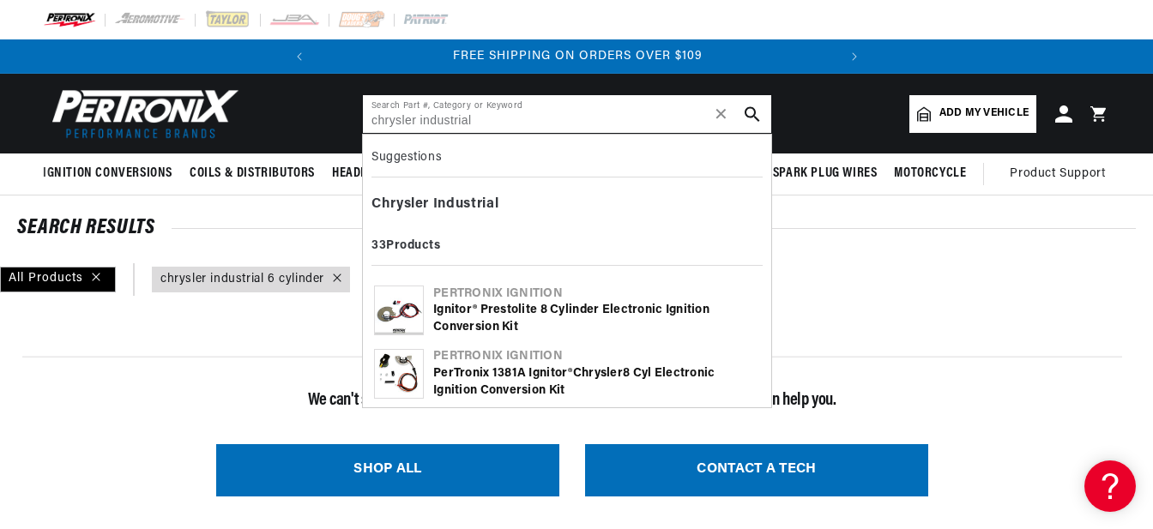
scroll to position [0, 520]
click at [752, 113] on icon "search button" at bounding box center [752, 113] width 15 height 15
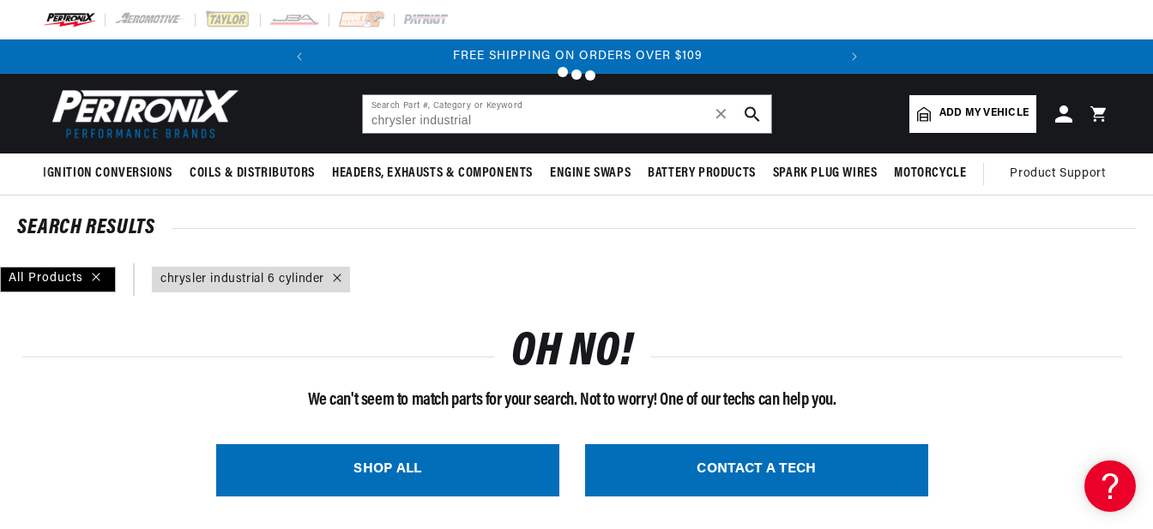
type input "chrysler industrial"
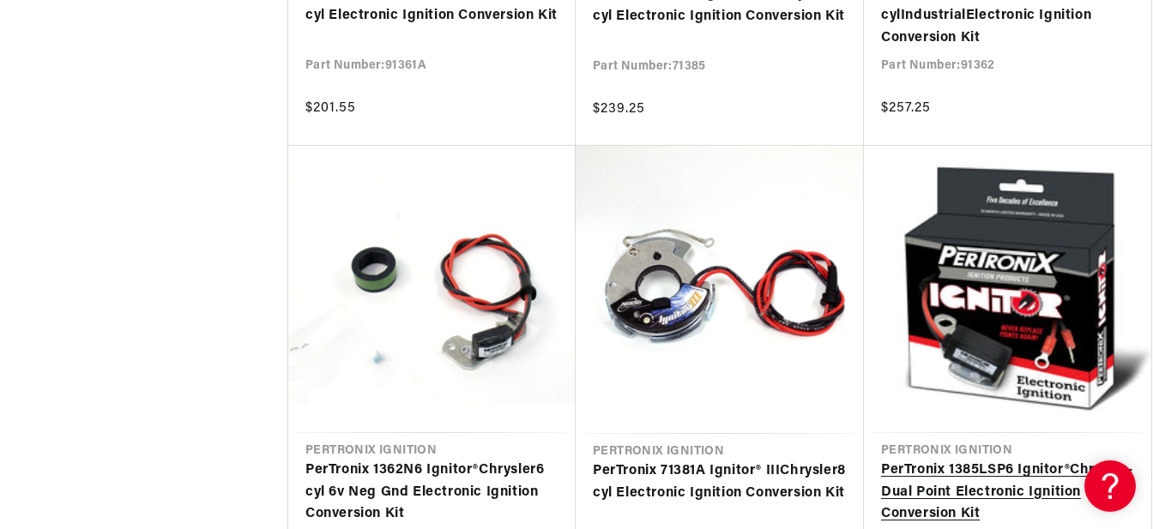
scroll to position [1711, 0]
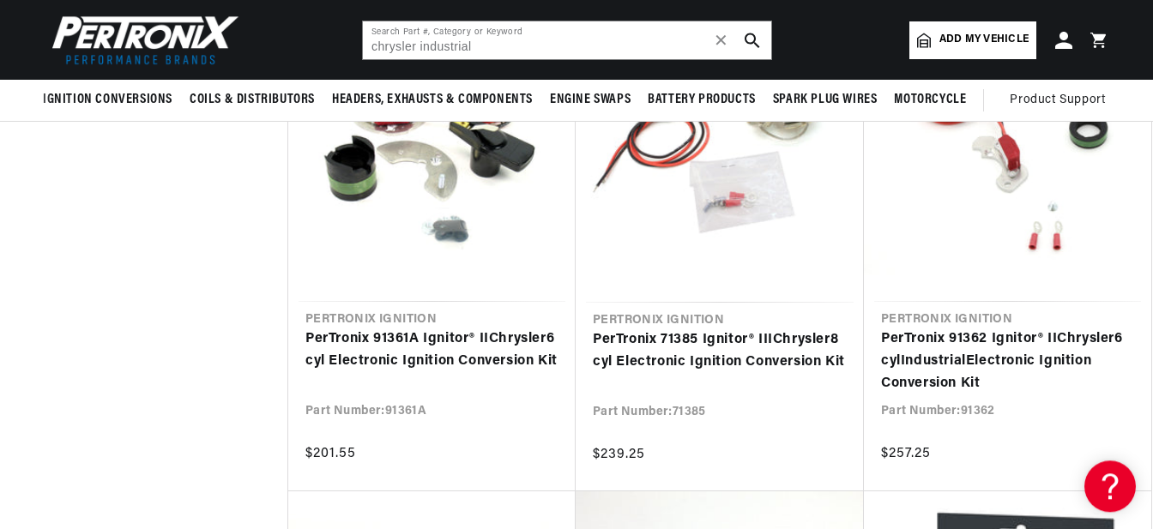
scroll to position [1261, 0]
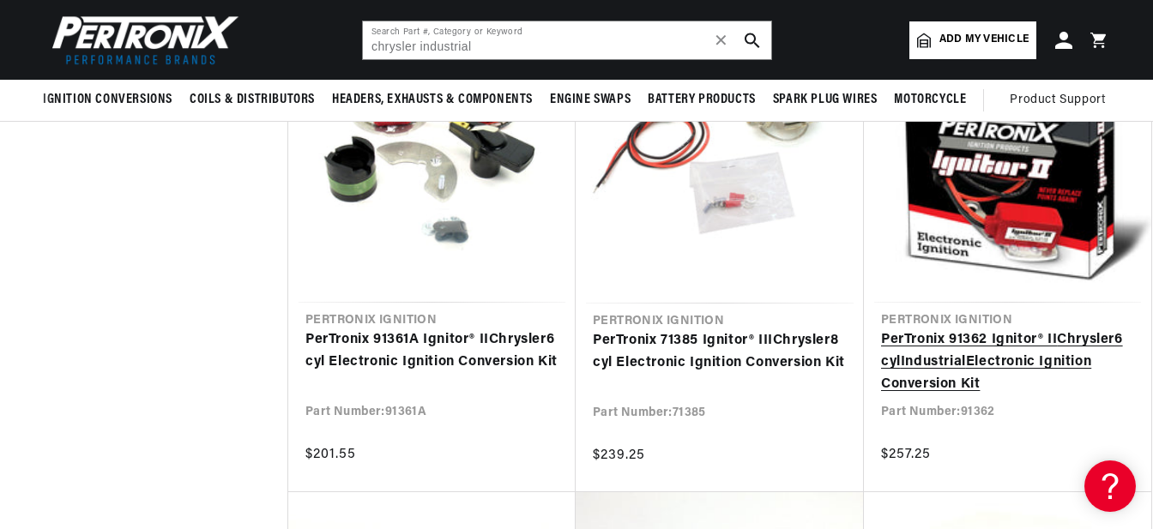
click at [981, 341] on link "PerTronix 91362 Ignitor® II Chrysler 6 cyl Industrial Electronic Ignition Conve…" at bounding box center [1007, 362] width 253 height 66
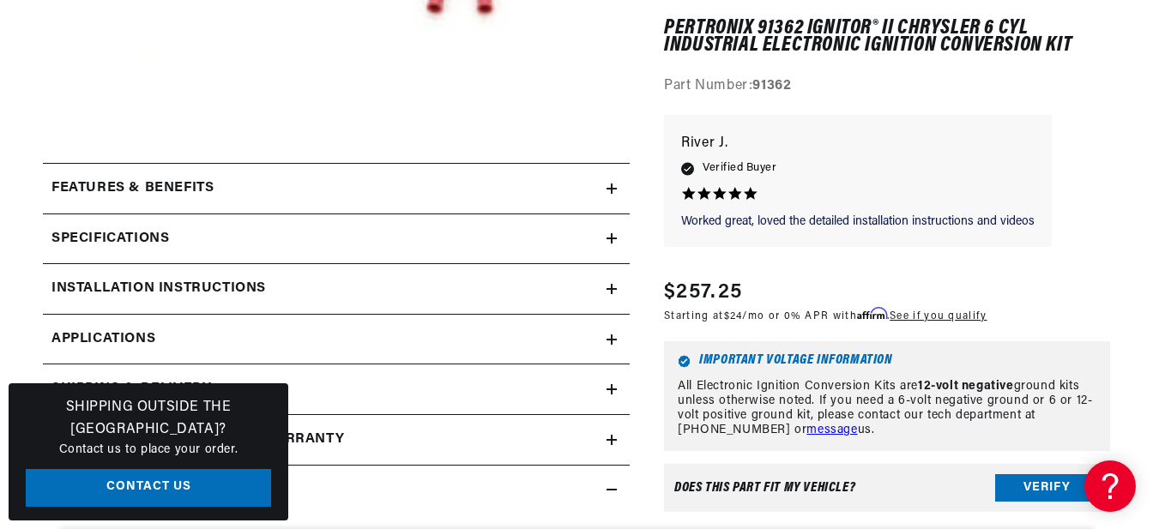
click at [604, 338] on link "Applications" at bounding box center [336, 340] width 587 height 51
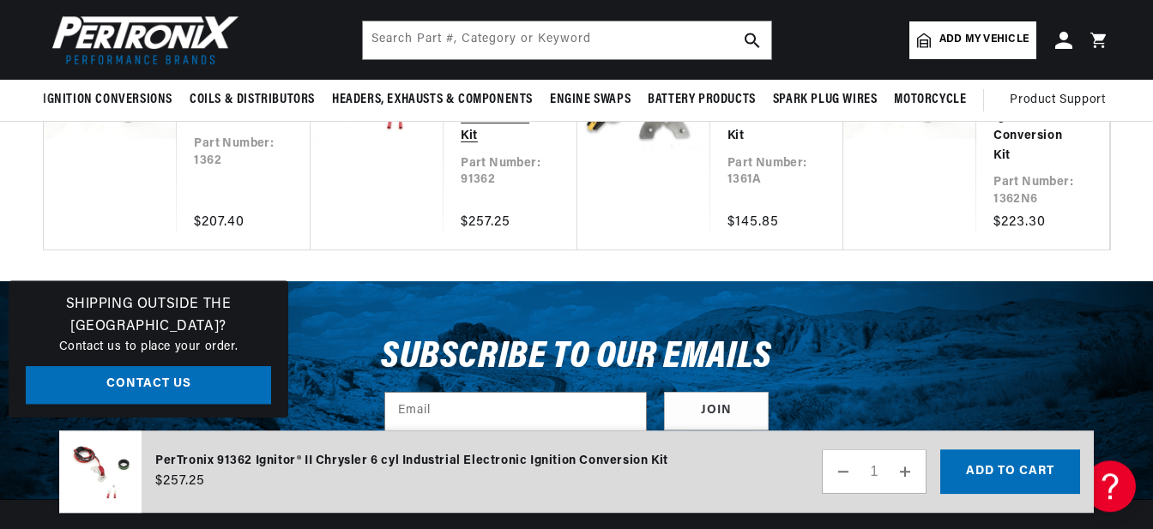
scroll to position [3986, 0]
